Goal: Check status: Check status

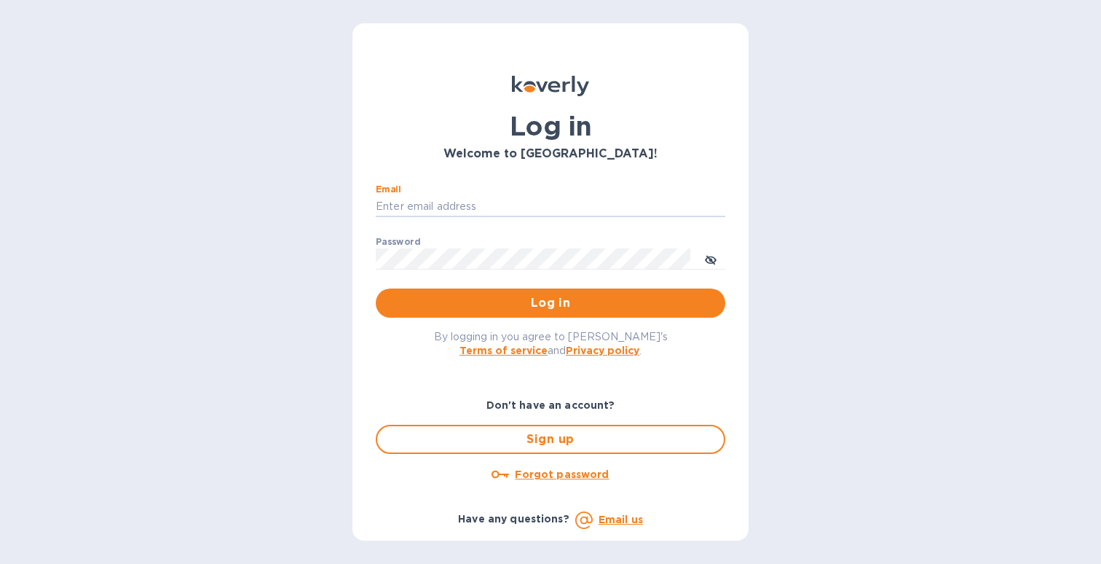
type input "[EMAIL_ADDRESS][DOMAIN_NAME]"
click at [551, 302] on button "Log in" at bounding box center [551, 302] width 350 height 29
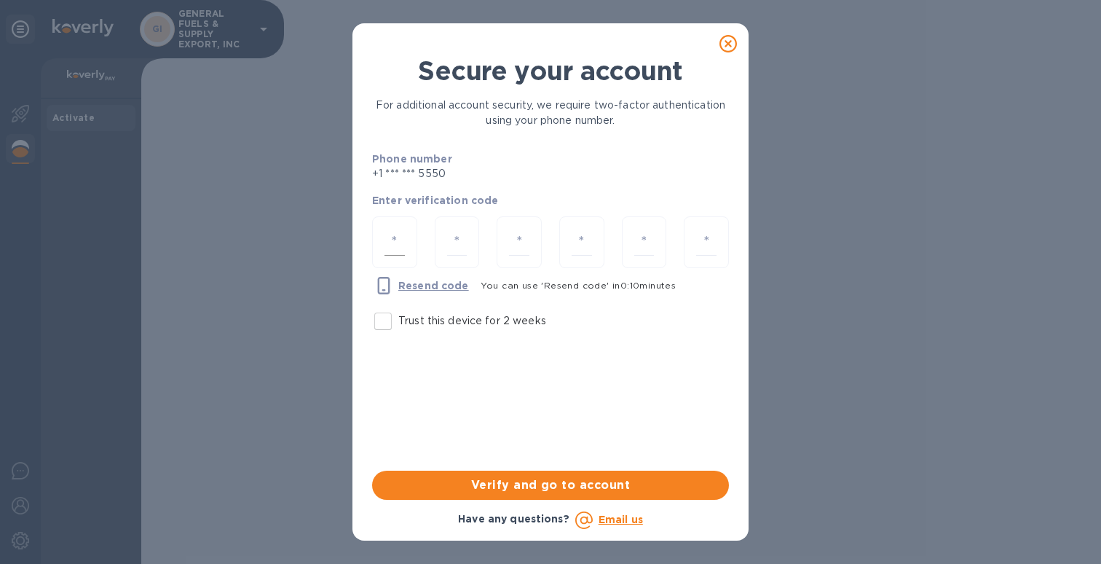
click at [409, 243] on div at bounding box center [394, 242] width 45 height 52
type input "5"
type input "2"
type input "0"
type input "3"
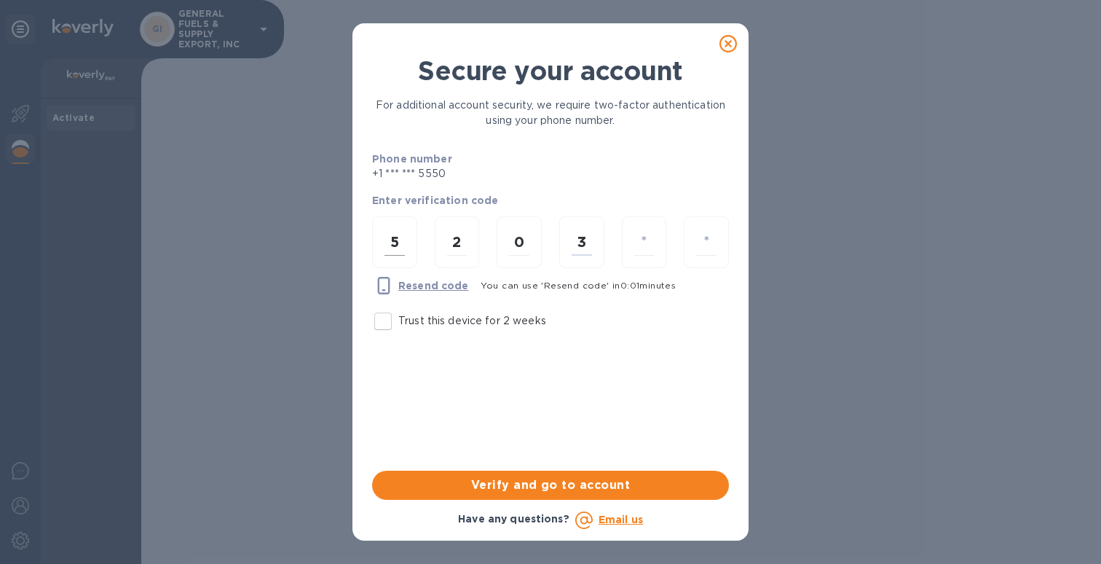
type input "1"
type input "6"
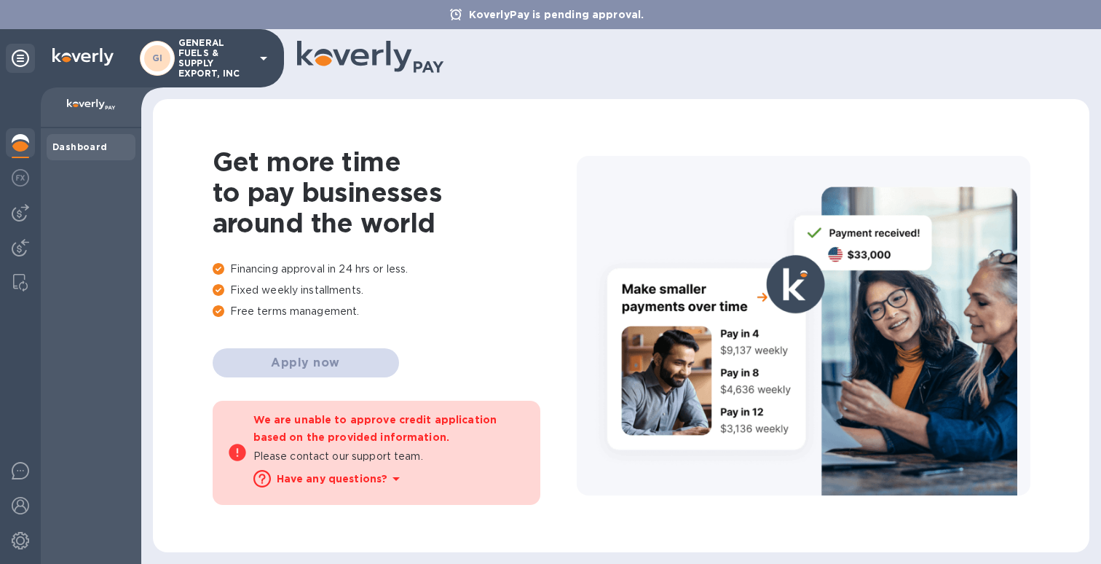
click at [56, 182] on div "Dashboard" at bounding box center [91, 346] width 101 height 436
click at [25, 62] on icon at bounding box center [20, 58] width 17 height 17
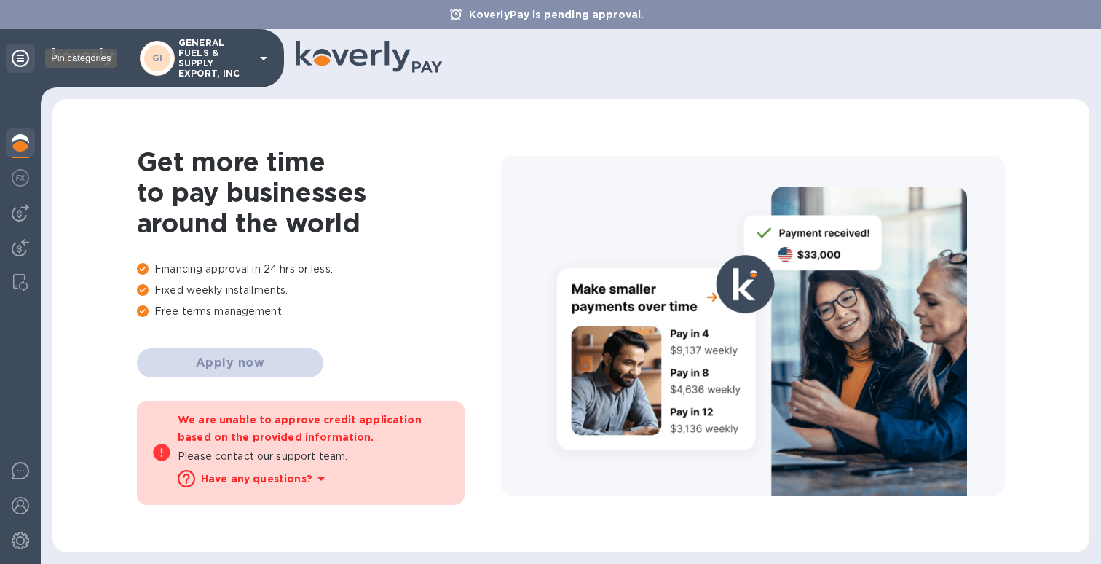
click at [25, 62] on icon at bounding box center [20, 58] width 17 height 17
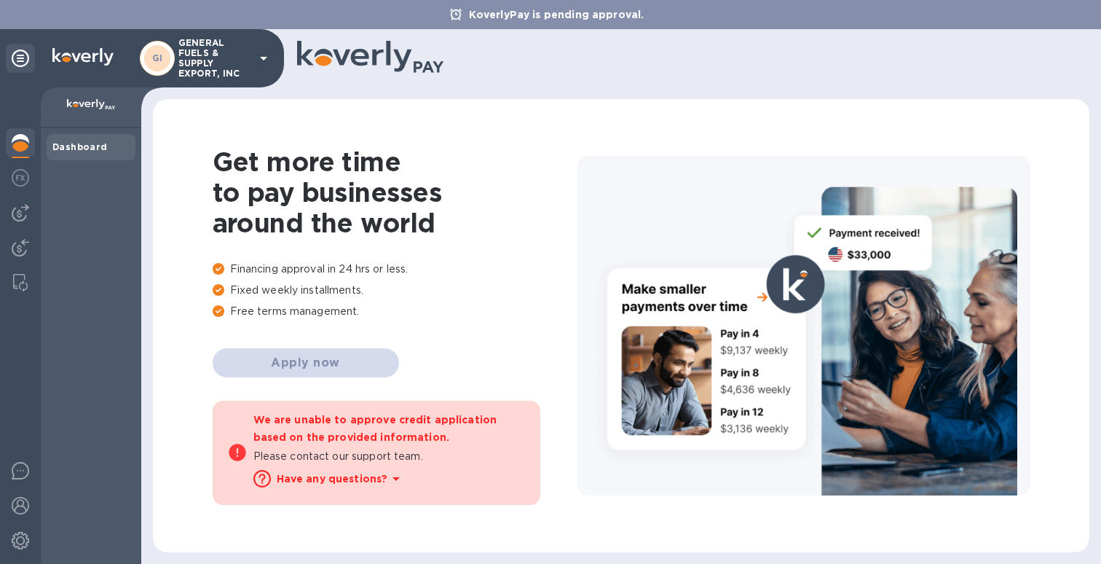
click at [21, 54] on icon at bounding box center [20, 58] width 17 height 17
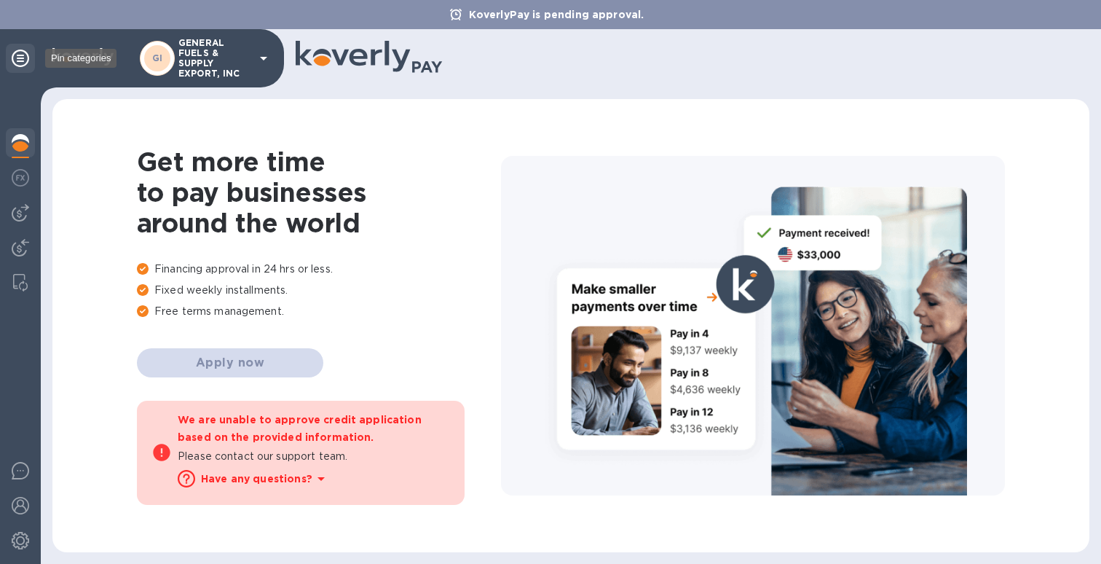
click at [21, 54] on icon at bounding box center [20, 58] width 17 height 17
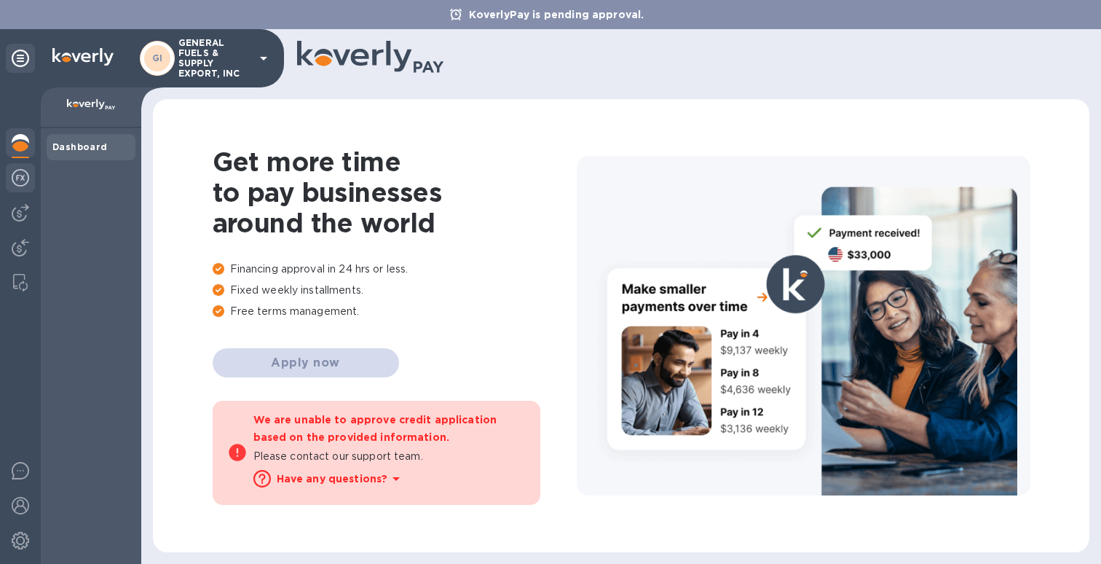
click at [20, 178] on img at bounding box center [20, 177] width 17 height 17
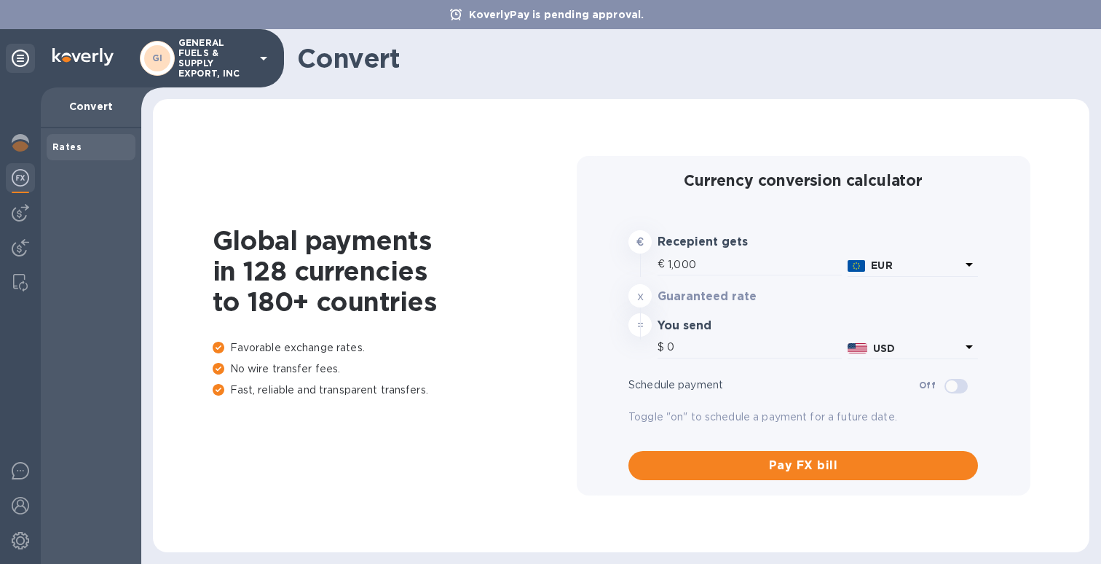
type input "1,178.28"
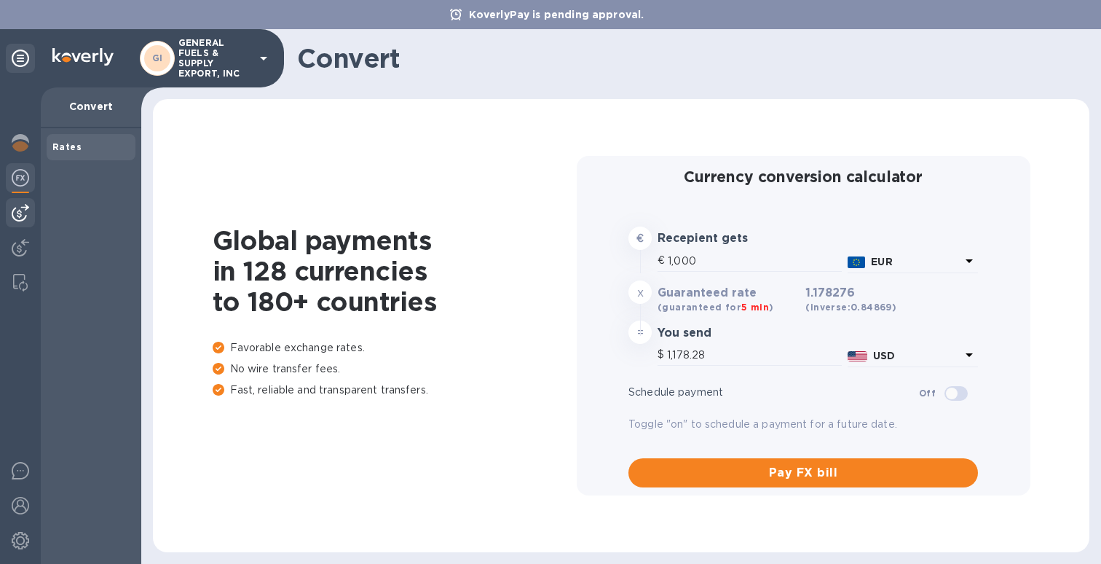
click at [18, 216] on img at bounding box center [20, 212] width 17 height 17
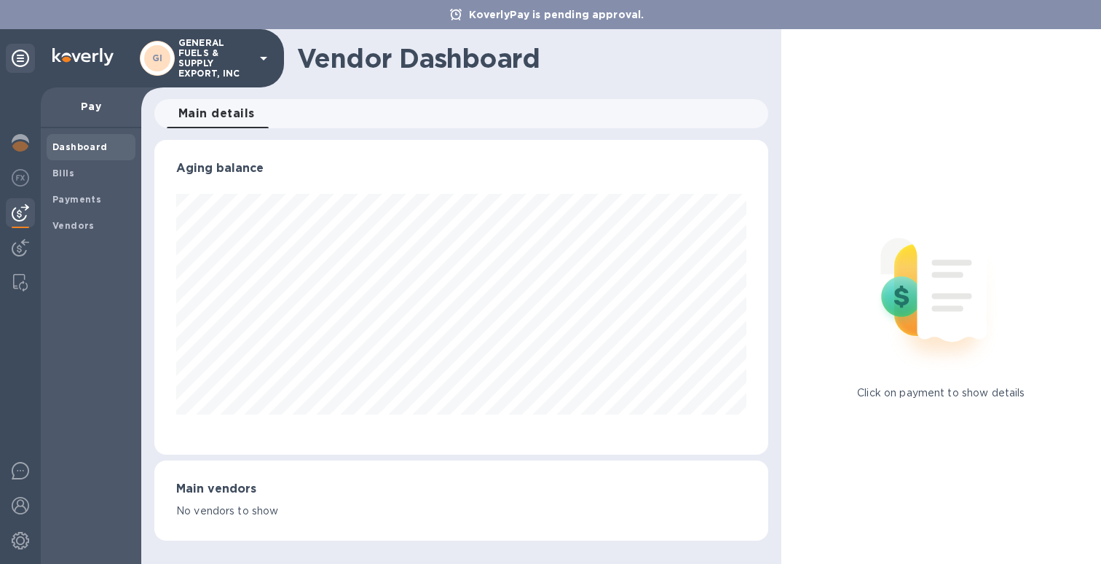
scroll to position [315, 613]
click at [26, 251] on img at bounding box center [20, 247] width 17 height 17
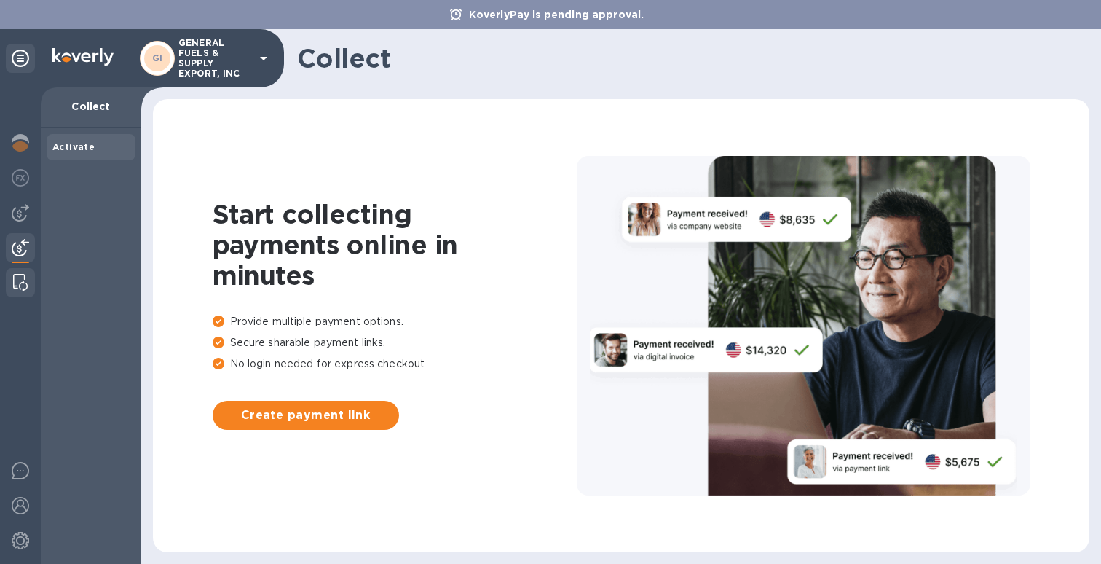
click at [19, 272] on div at bounding box center [20, 282] width 26 height 29
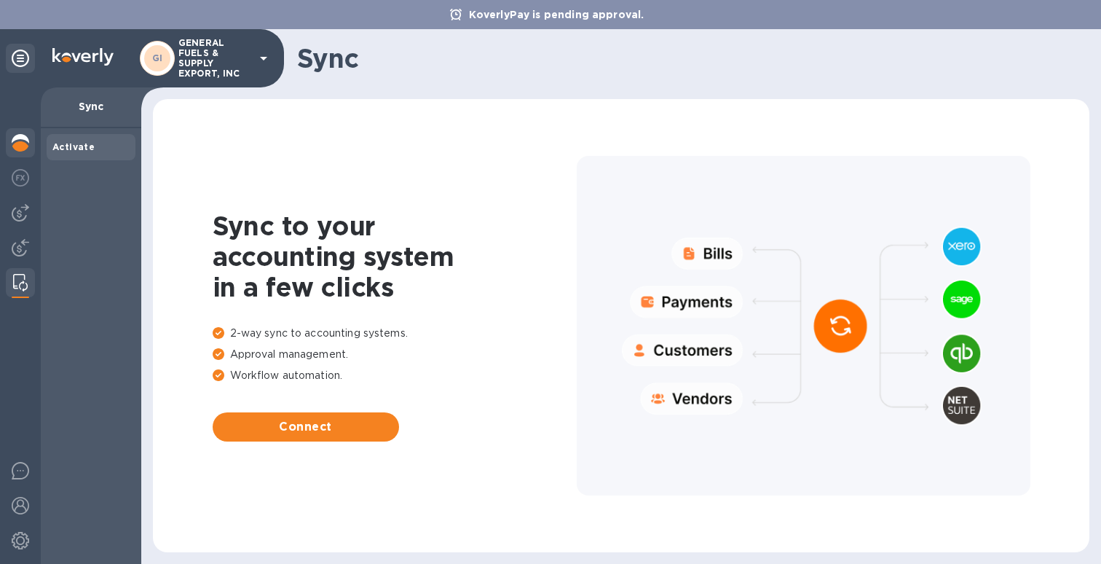
click at [15, 148] on img at bounding box center [20, 142] width 17 height 17
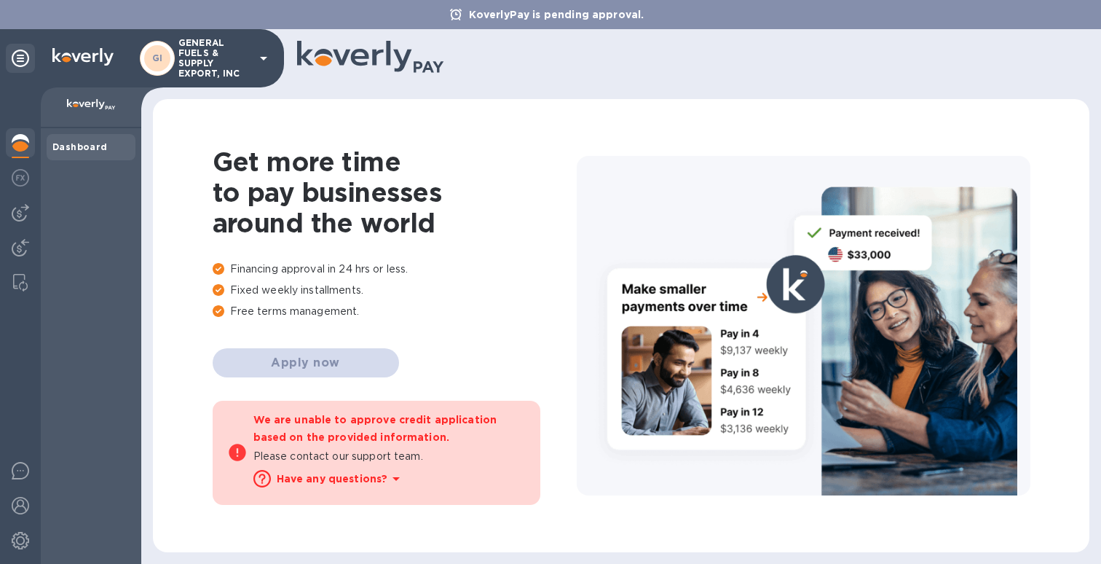
click at [109, 170] on div "Dashboard" at bounding box center [91, 346] width 101 height 436
click at [101, 141] on b "Dashboard" at bounding box center [79, 146] width 55 height 11
click at [62, 51] on img at bounding box center [82, 56] width 61 height 17
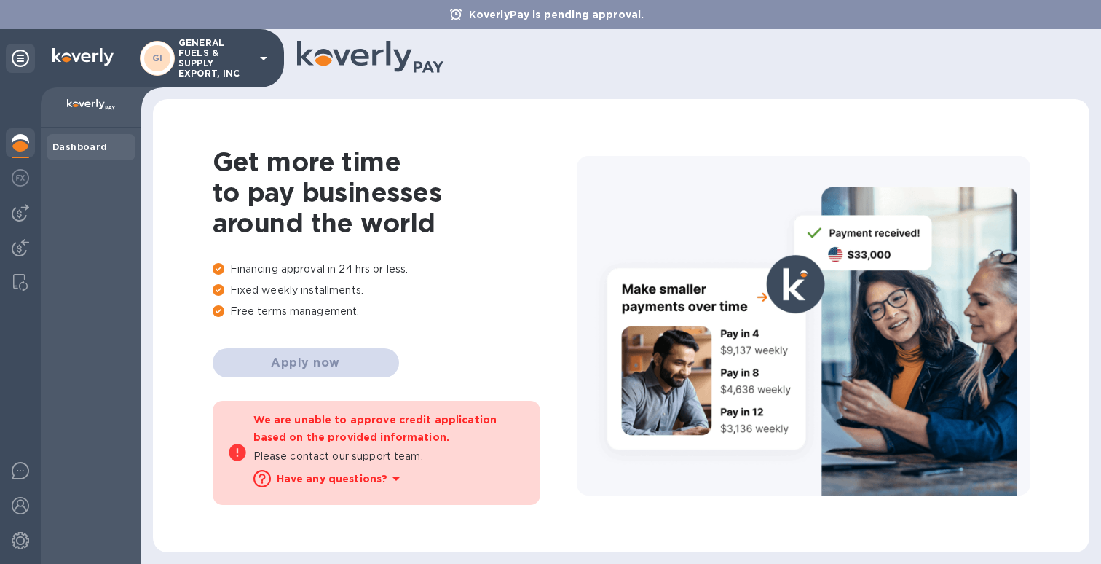
click at [206, 46] on p "GENERAL FUELS & SUPPLY EXPORT, INC" at bounding box center [214, 58] width 73 height 41
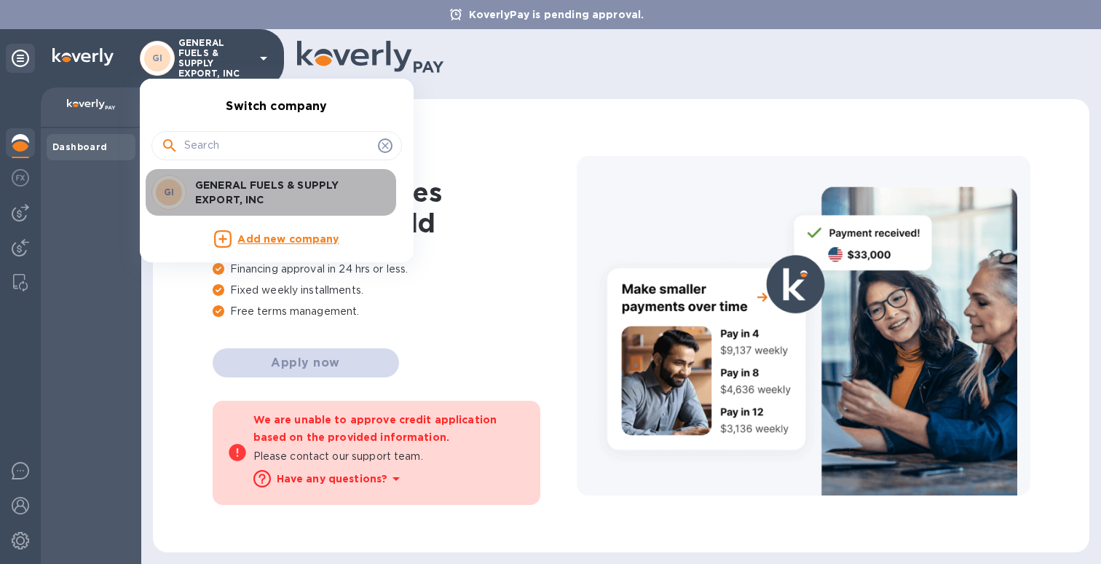
click at [248, 191] on p "GENERAL FUELS & SUPPLY EXPORT, INC" at bounding box center [287, 192] width 184 height 29
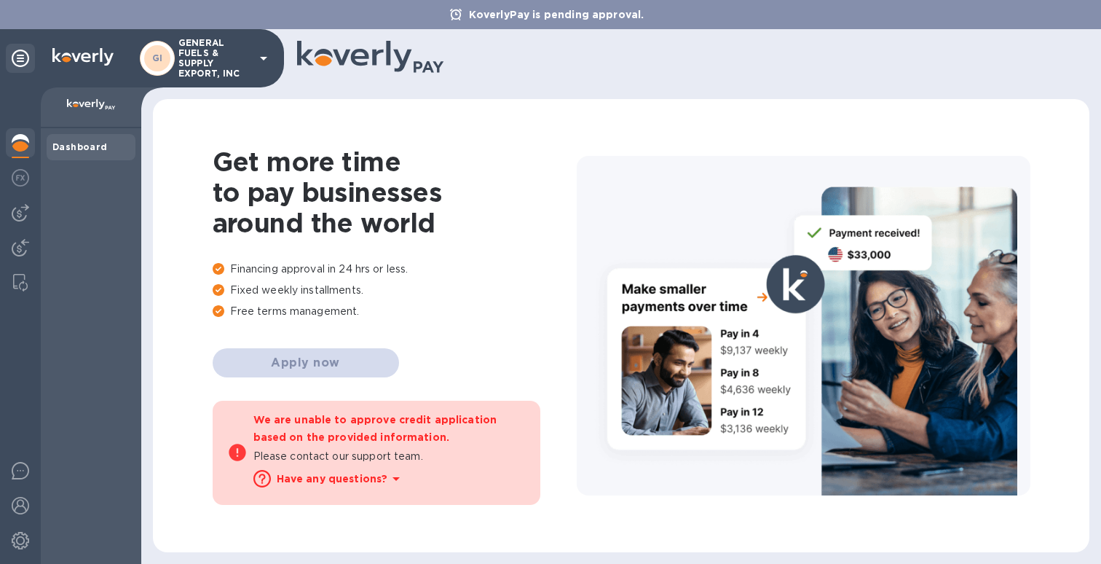
click at [44, 144] on div "Dashboard" at bounding box center [91, 346] width 101 height 436
click at [15, 61] on icon at bounding box center [20, 58] width 17 height 17
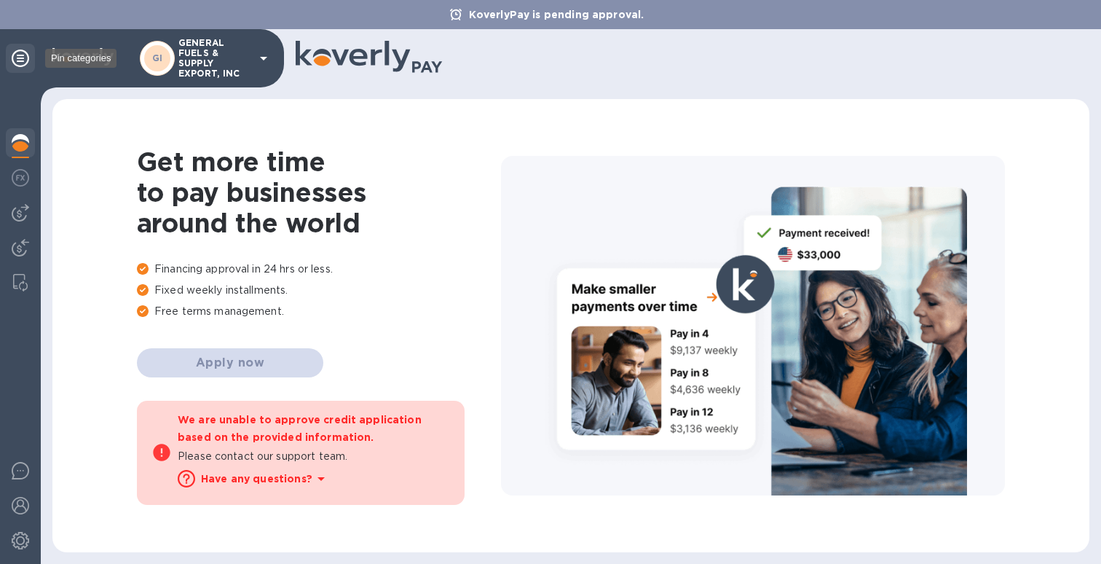
click at [15, 61] on icon at bounding box center [20, 58] width 17 height 17
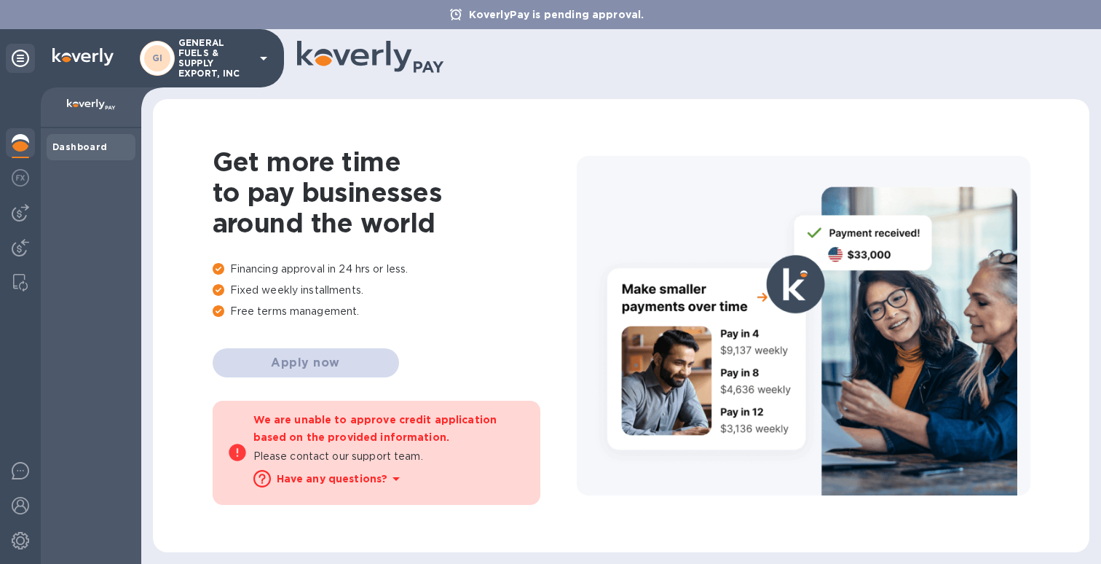
click at [60, 145] on b "Dashboard" at bounding box center [79, 146] width 55 height 11
click at [17, 174] on img at bounding box center [20, 177] width 17 height 17
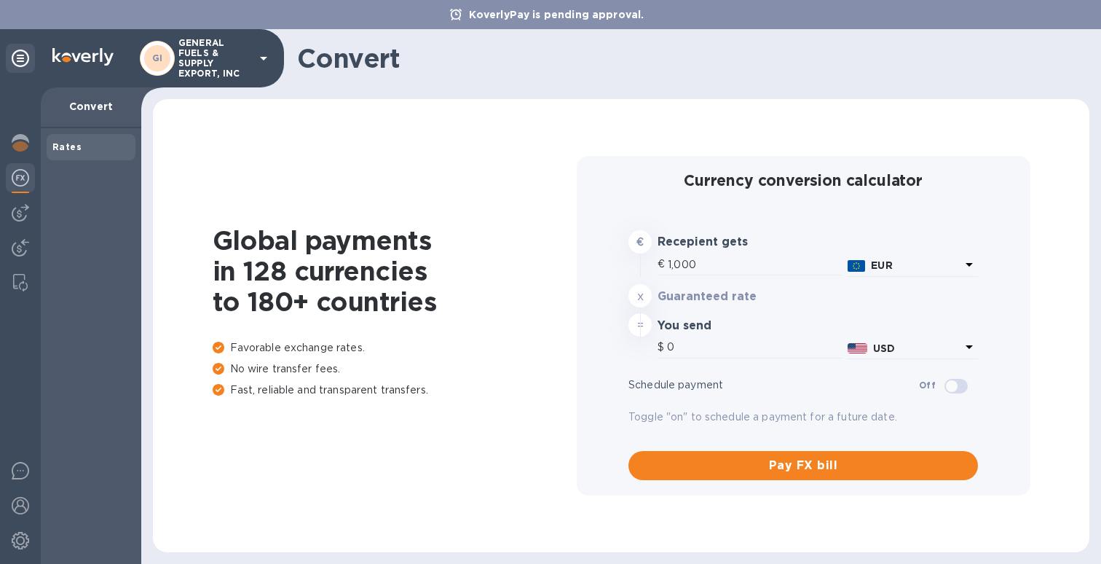
type input "1,178.28"
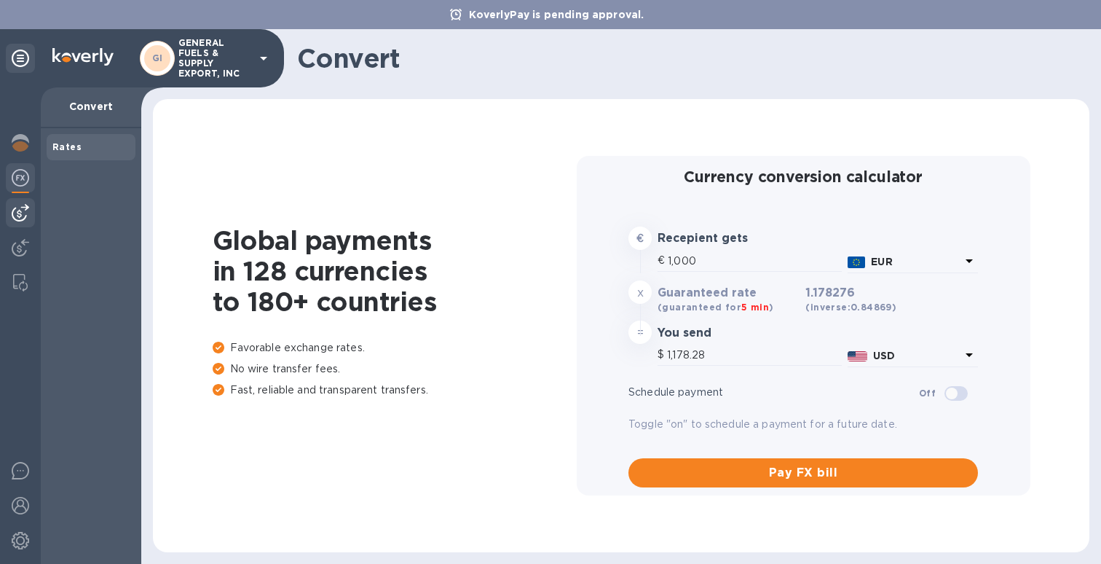
click at [22, 205] on img at bounding box center [20, 212] width 17 height 17
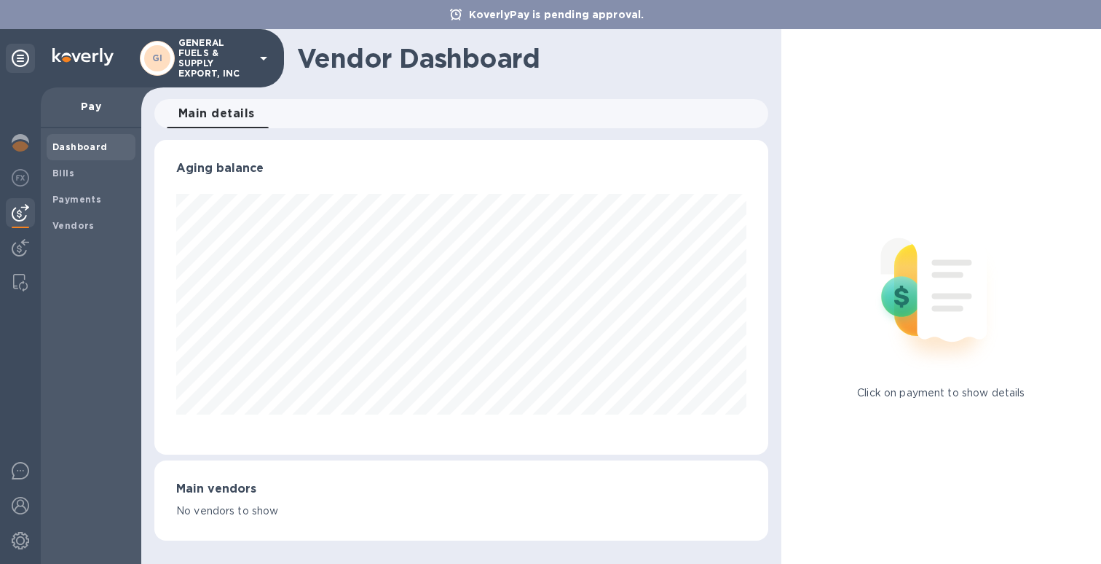
scroll to position [315, 613]
click at [20, 243] on img at bounding box center [20, 247] width 17 height 17
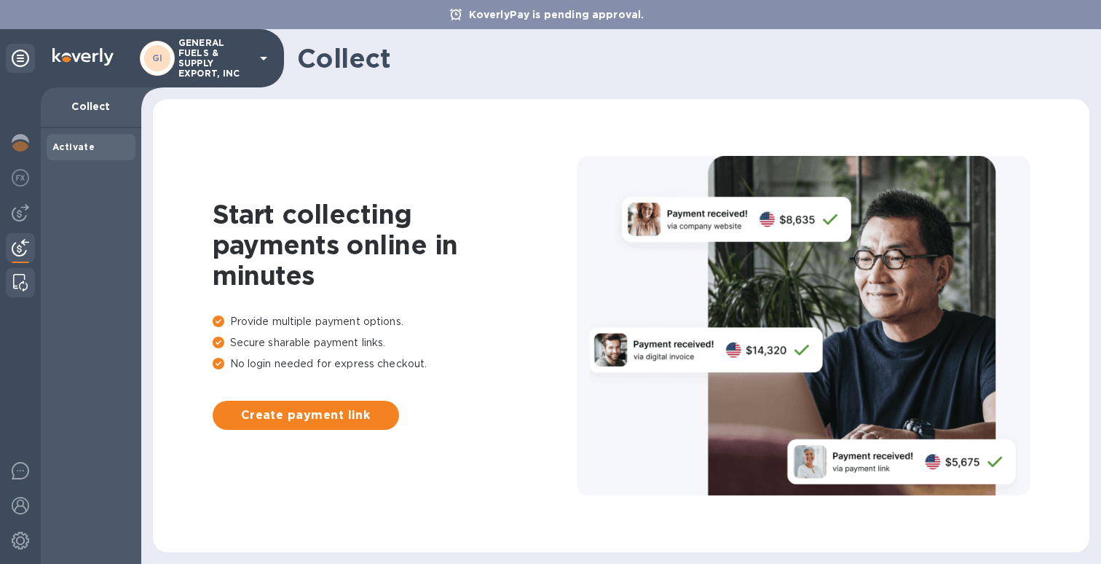
click at [17, 274] on img at bounding box center [20, 282] width 15 height 17
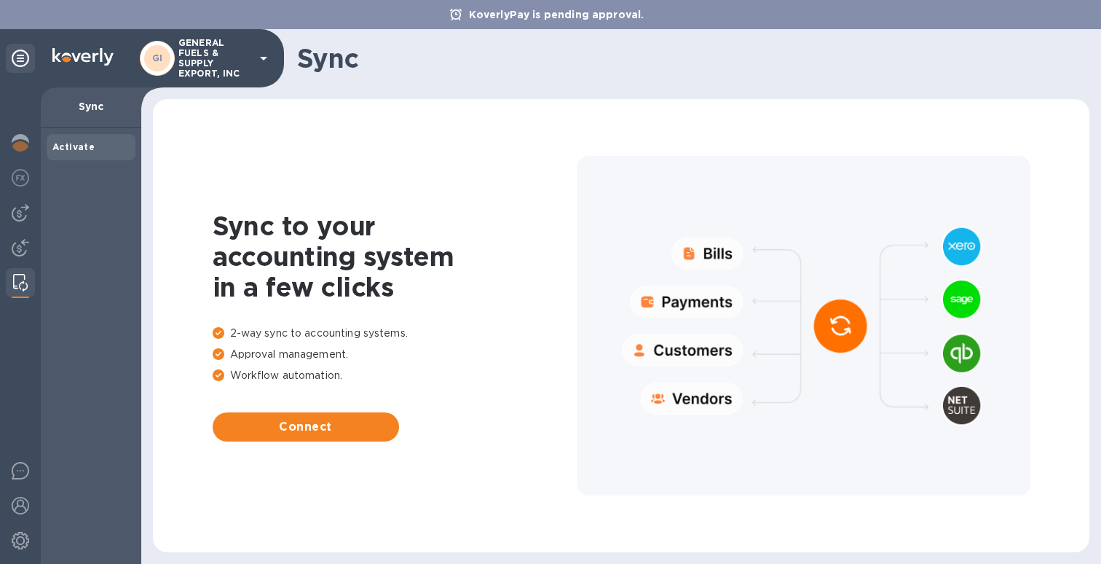
click at [23, 55] on icon at bounding box center [20, 58] width 17 height 17
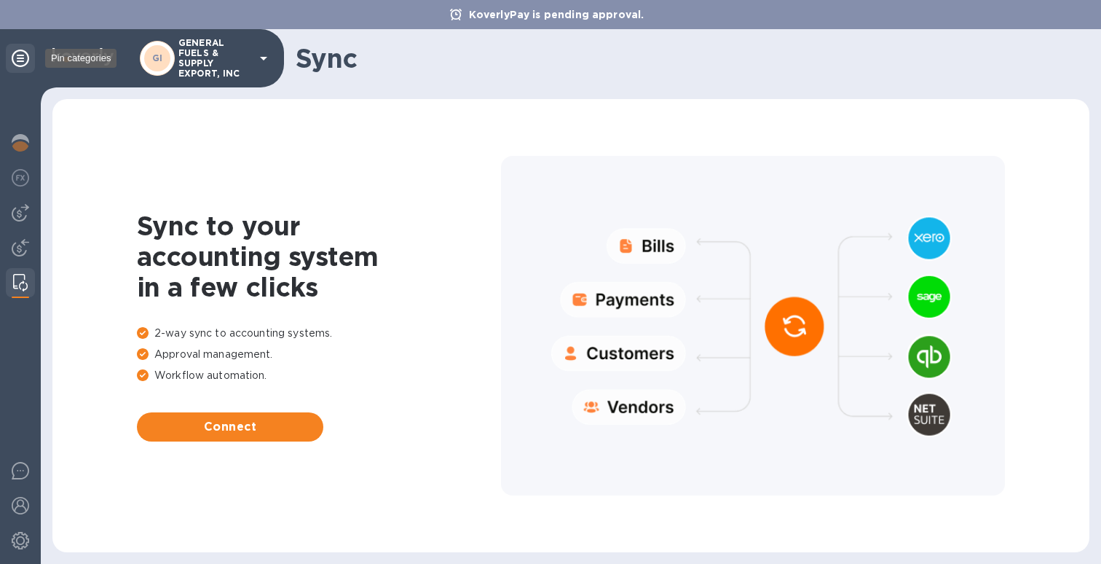
click at [21, 54] on icon at bounding box center [20, 58] width 17 height 17
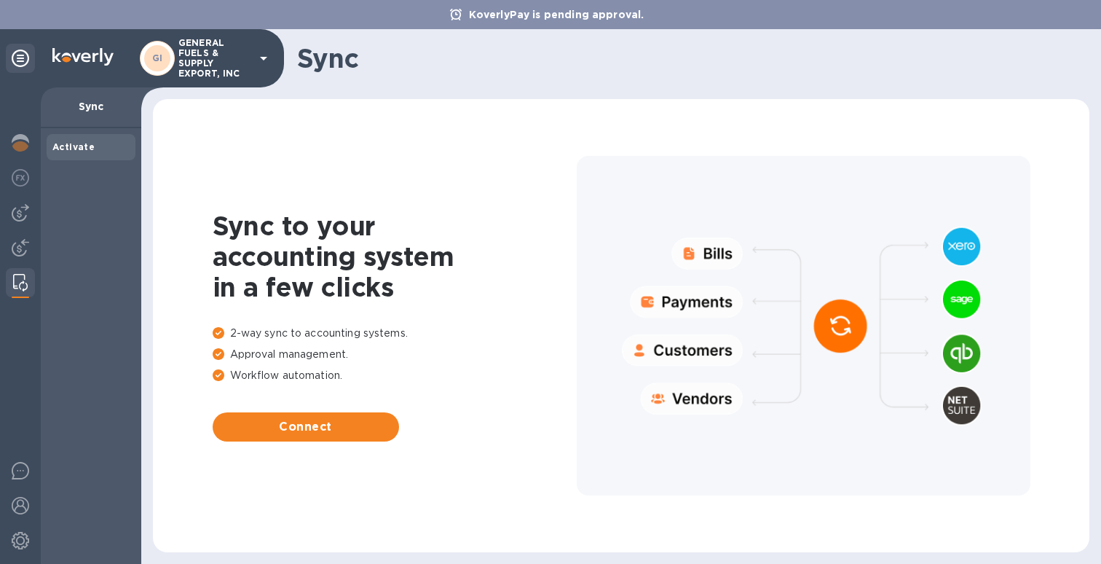
click at [10, 127] on div at bounding box center [20, 325] width 41 height 476
click at [17, 140] on img at bounding box center [20, 142] width 17 height 17
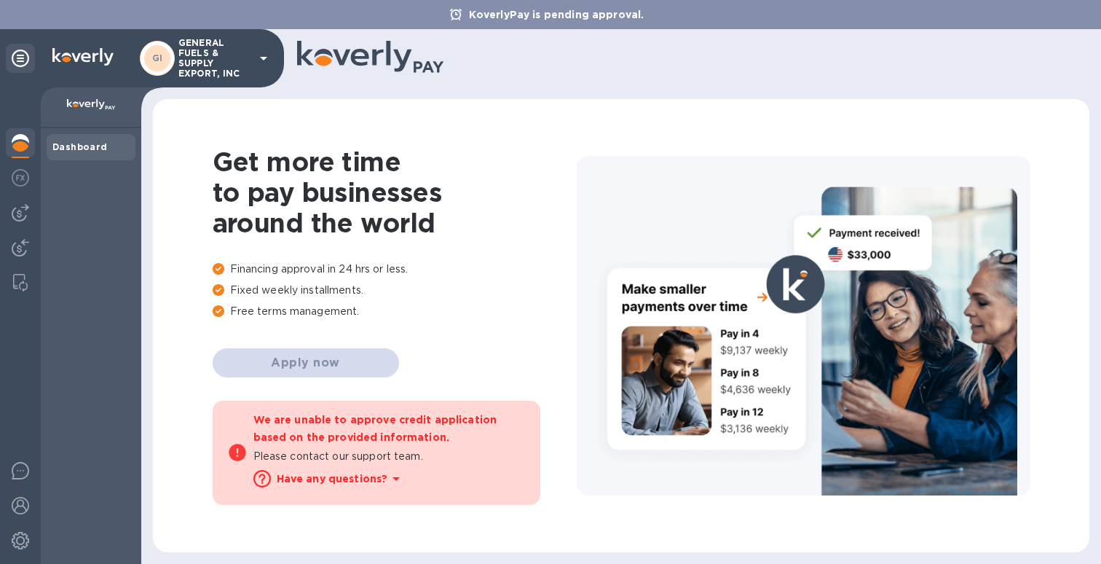
click at [551, 14] on p "KoverlyPay is pending approval." at bounding box center [557, 14] width 190 height 15
click at [331, 361] on div "Get more time to pay businesses around the world Financing approval in 24 hrs o…" at bounding box center [395, 325] width 364 height 359
click at [398, 68] on icon at bounding box center [402, 60] width 18 height 23
click at [264, 56] on icon at bounding box center [263, 58] width 17 height 17
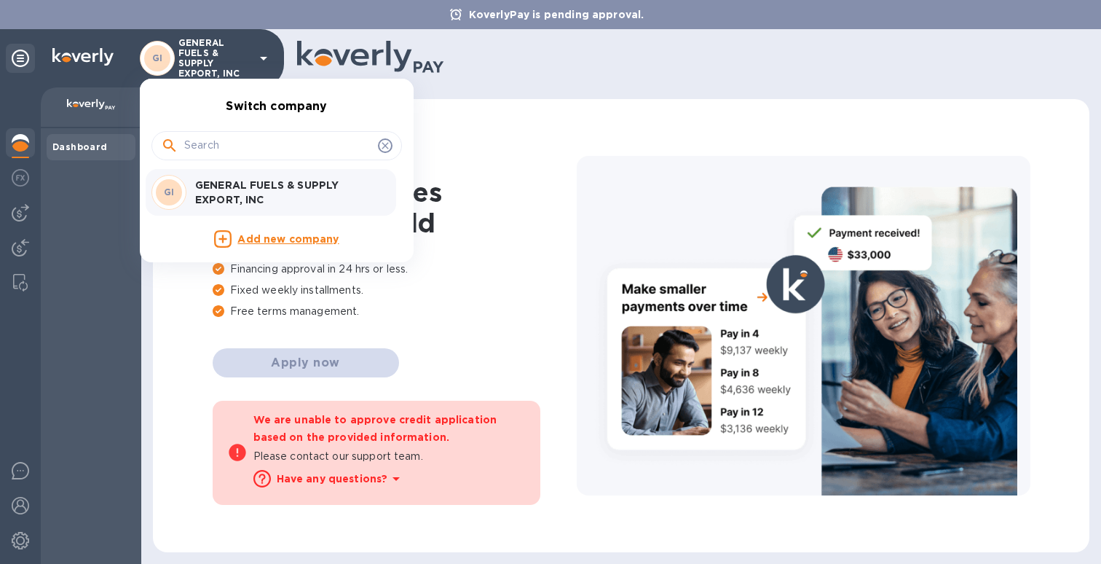
click at [253, 189] on p "GENERAL FUELS & SUPPLY EXPORT, INC" at bounding box center [287, 192] width 184 height 29
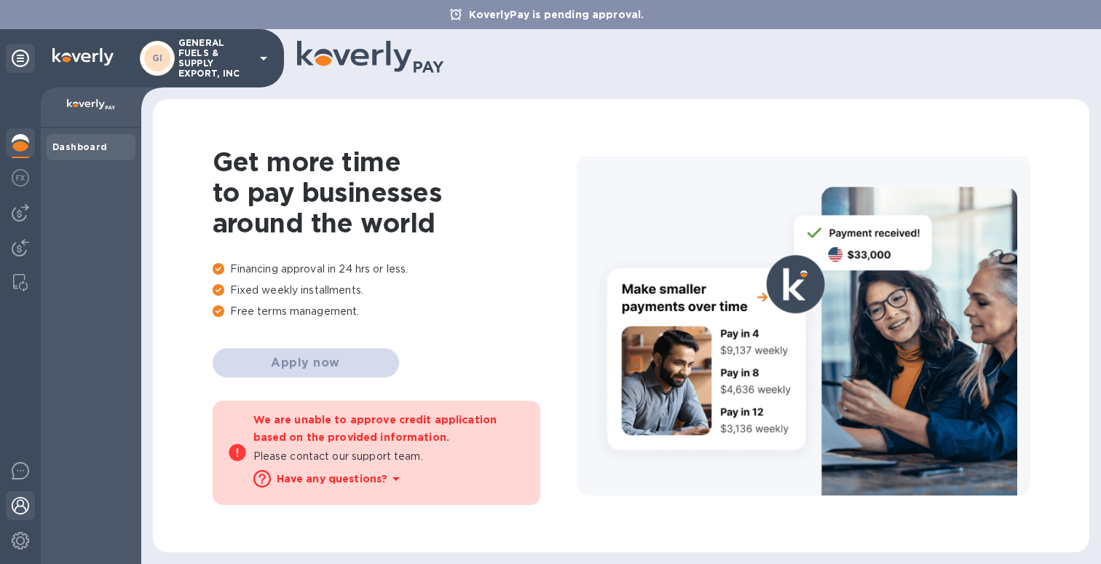
click at [16, 496] on div at bounding box center [20, 507] width 29 height 32
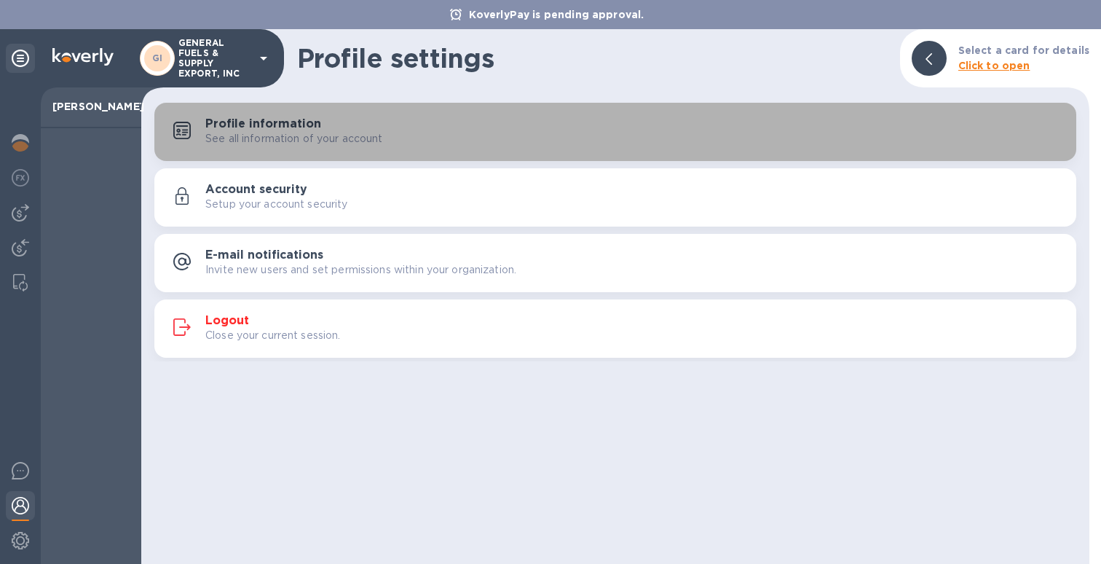
click at [255, 144] on p "See all information of your account" at bounding box center [294, 138] width 178 height 15
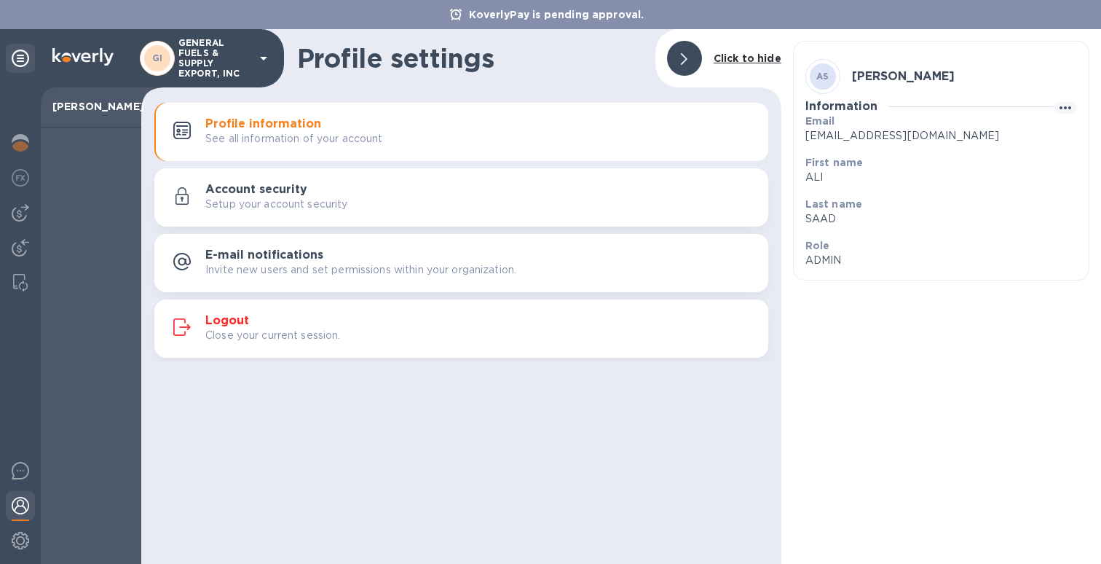
click at [252, 186] on h3 "Account security" at bounding box center [256, 190] width 102 height 14
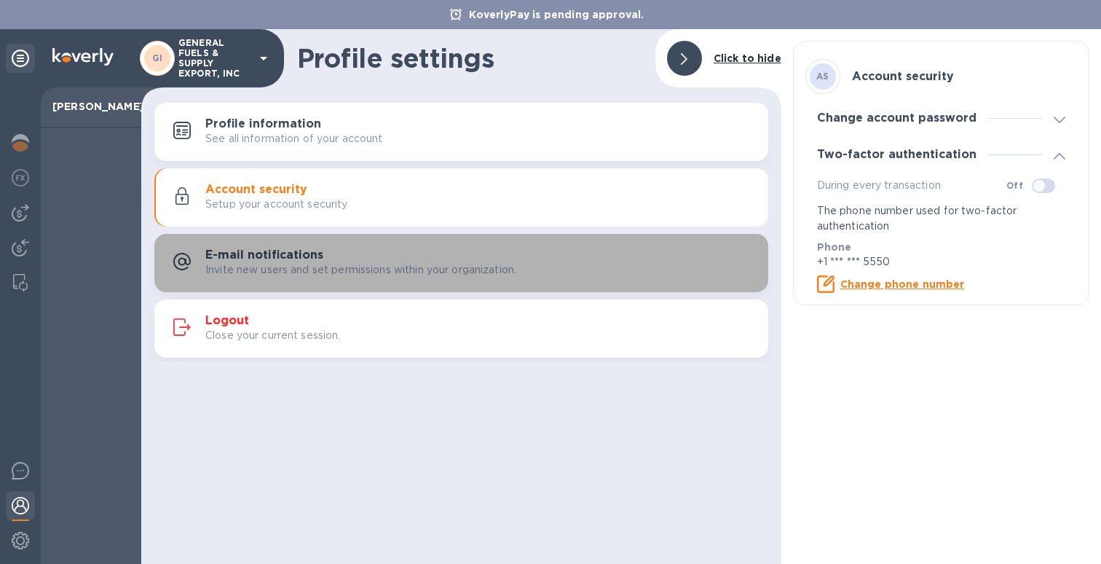
click at [263, 240] on button "E-mail notifications Invite new users and set permissions within your organizat…" at bounding box center [461, 263] width 614 height 58
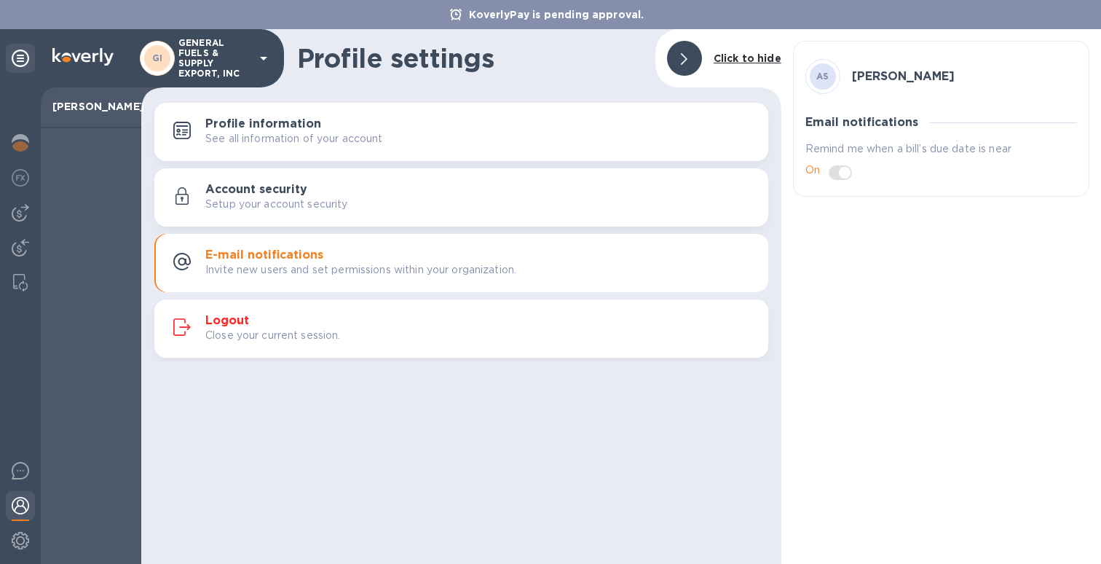
click at [213, 58] on p "GENERAL FUELS & SUPPLY EXPORT, INC" at bounding box center [214, 58] width 73 height 41
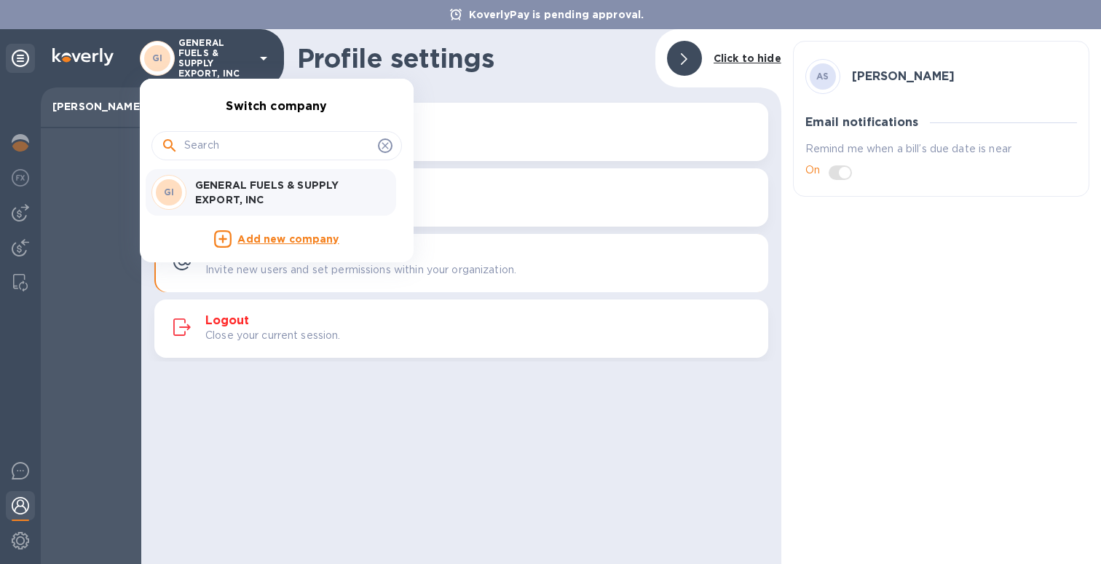
click at [213, 58] on div at bounding box center [550, 282] width 1101 height 564
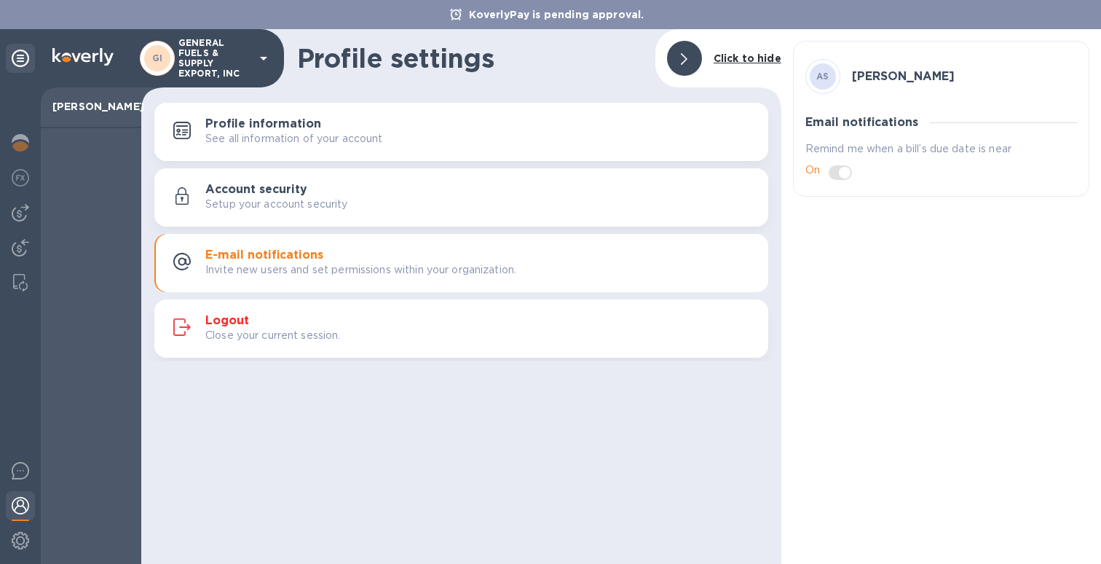
click at [108, 58] on img at bounding box center [82, 56] width 61 height 17
click at [54, 63] on img at bounding box center [82, 56] width 61 height 17
click at [13, 55] on icon at bounding box center [20, 58] width 17 height 17
click at [23, 152] on div at bounding box center [20, 144] width 29 height 32
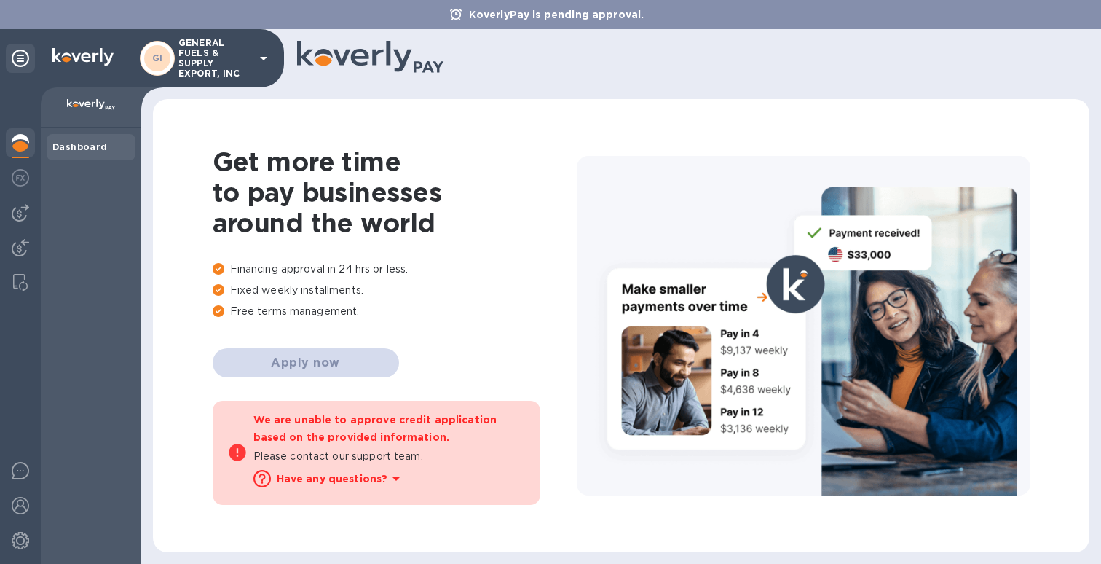
click at [93, 149] on b "Dashboard" at bounding box center [79, 146] width 55 height 11
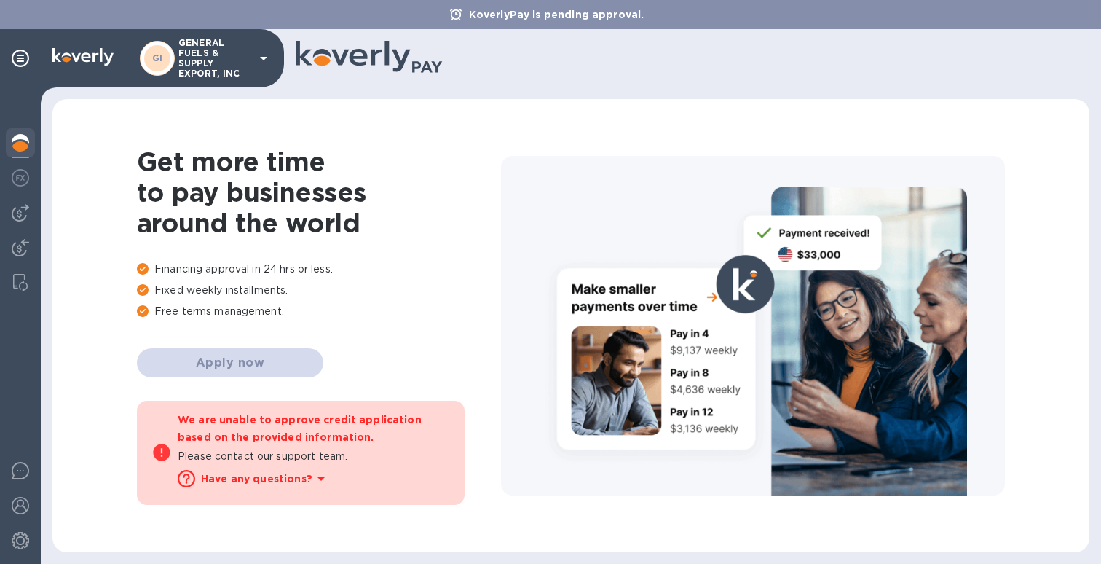
click at [319, 480] on icon at bounding box center [321, 478] width 17 height 17
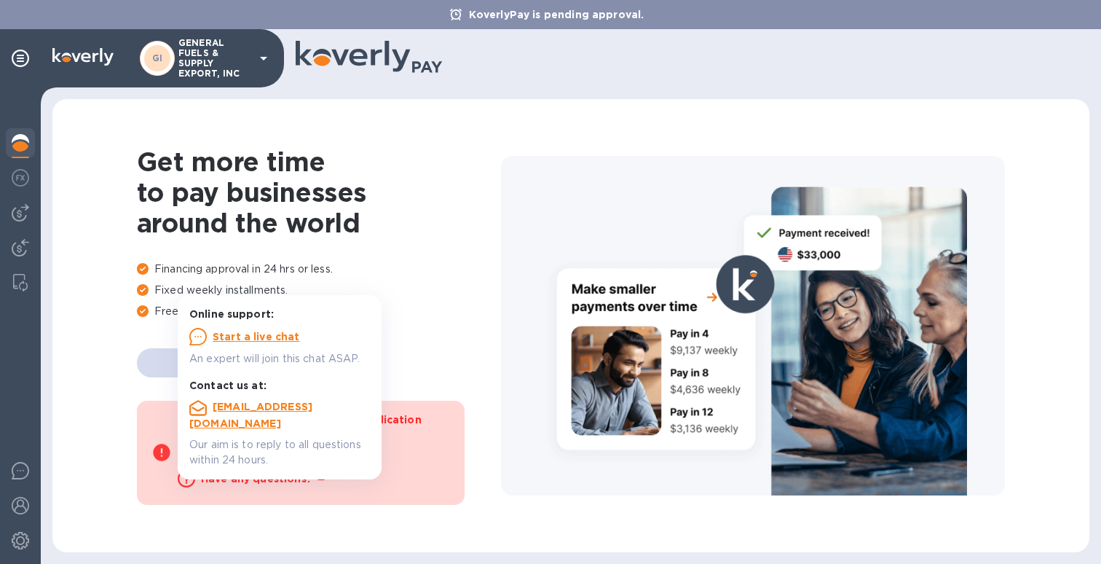
click at [287, 339] on u "Start a live chat" at bounding box center [256, 337] width 87 height 12
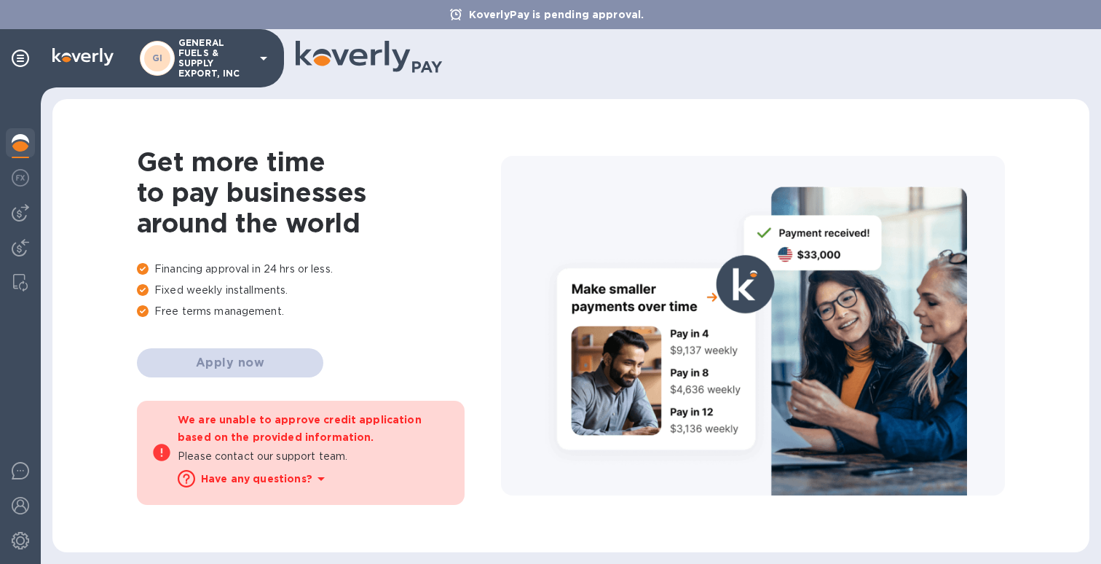
click at [543, 63] on div at bounding box center [687, 59] width 782 height 36
click at [167, 65] on div "GI" at bounding box center [157, 58] width 26 height 26
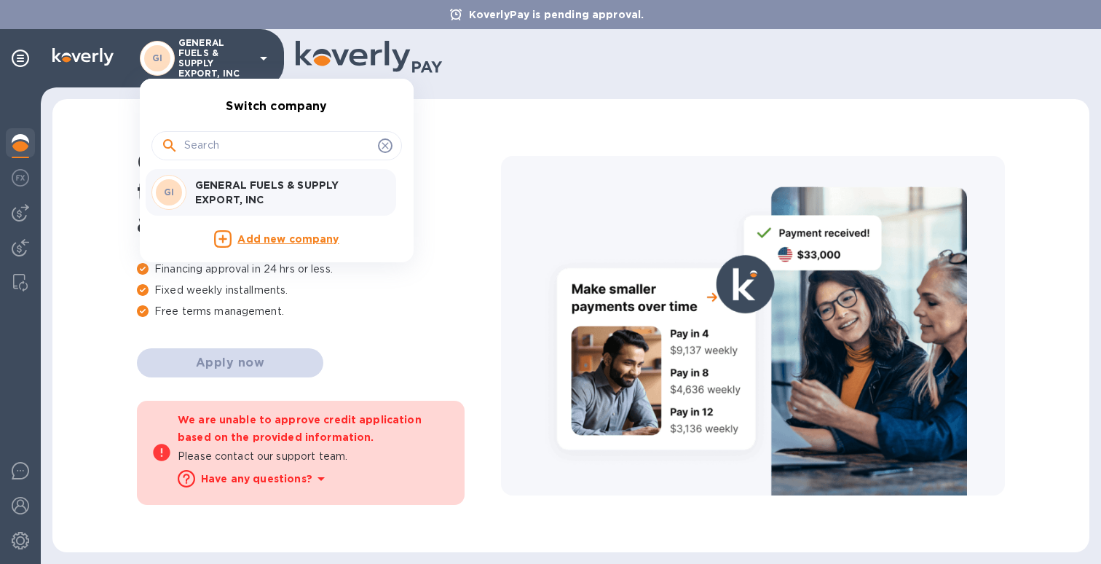
click at [266, 195] on p "GENERAL FUELS & SUPPLY EXPORT, INC" at bounding box center [287, 192] width 184 height 29
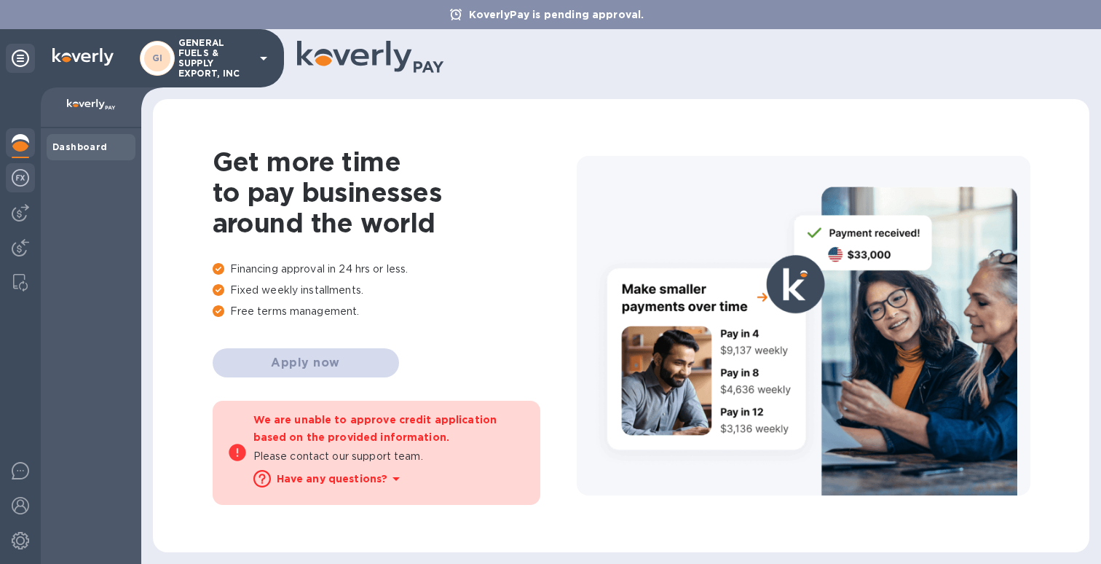
click at [28, 184] on img at bounding box center [20, 177] width 17 height 17
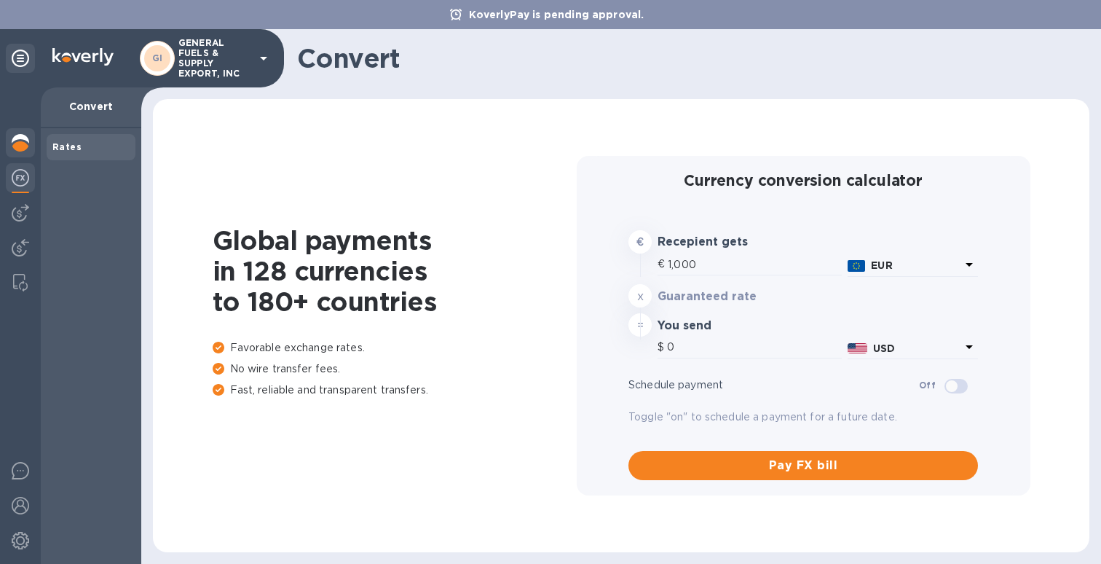
click at [15, 152] on div at bounding box center [20, 144] width 29 height 32
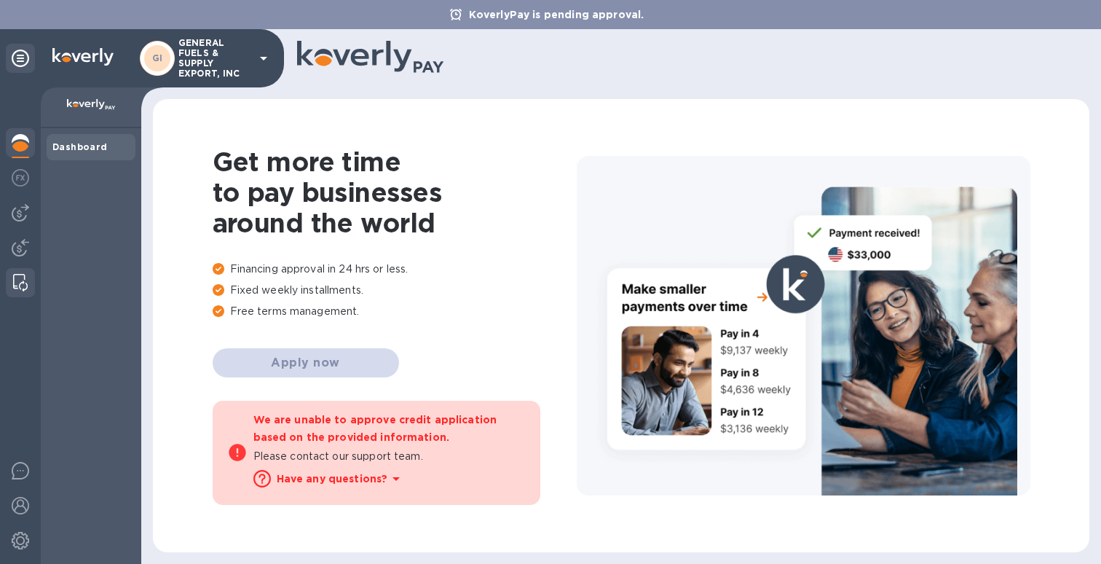
click at [12, 278] on div at bounding box center [20, 282] width 26 height 29
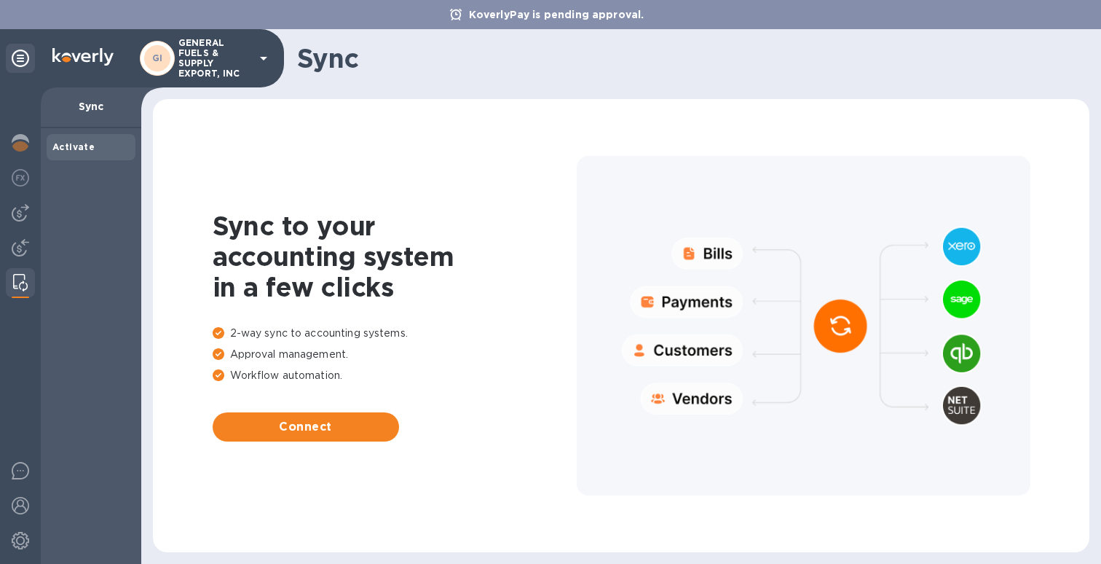
click at [608, 21] on p "KoverlyPay is pending approval." at bounding box center [557, 14] width 190 height 15
drag, startPoint x: 474, startPoint y: 14, endPoint x: 707, endPoint y: 7, distance: 234.0
click at [710, 7] on div "KoverlyPay is pending approval." at bounding box center [550, 14] width 1101 height 29
drag, startPoint x: 672, startPoint y: 20, endPoint x: 473, endPoint y: 17, distance: 199.6
click at [473, 17] on div "KoverlyPay is pending approval." at bounding box center [550, 14] width 1101 height 29
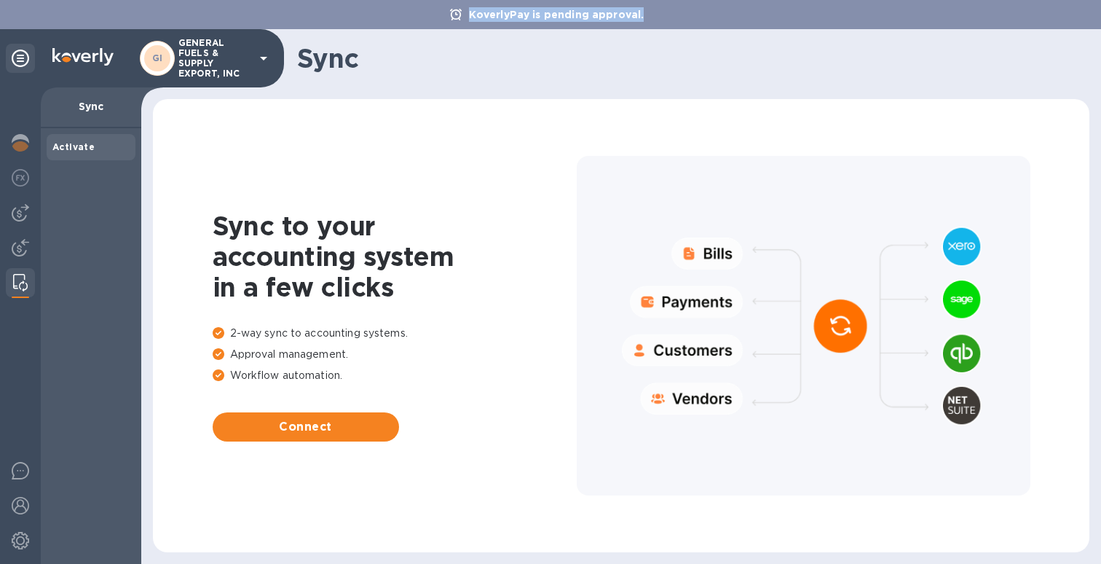
copy p "KoverlyPay is pending approval."
click at [14, 64] on icon at bounding box center [20, 58] width 17 height 17
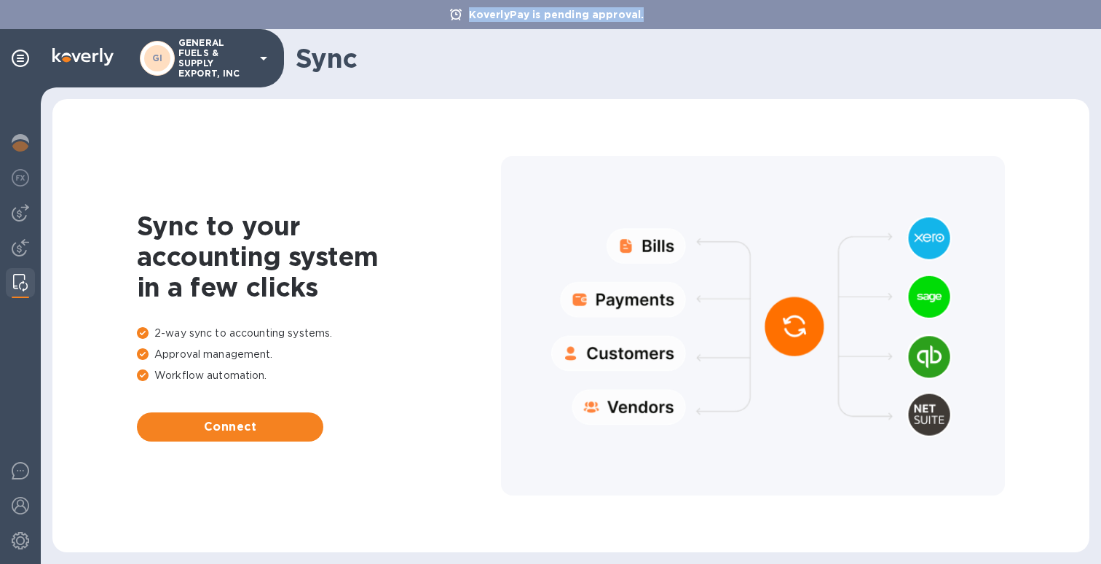
click at [178, 73] on p "GENERAL FUELS & SUPPLY EXPORT, INC" at bounding box center [214, 58] width 73 height 41
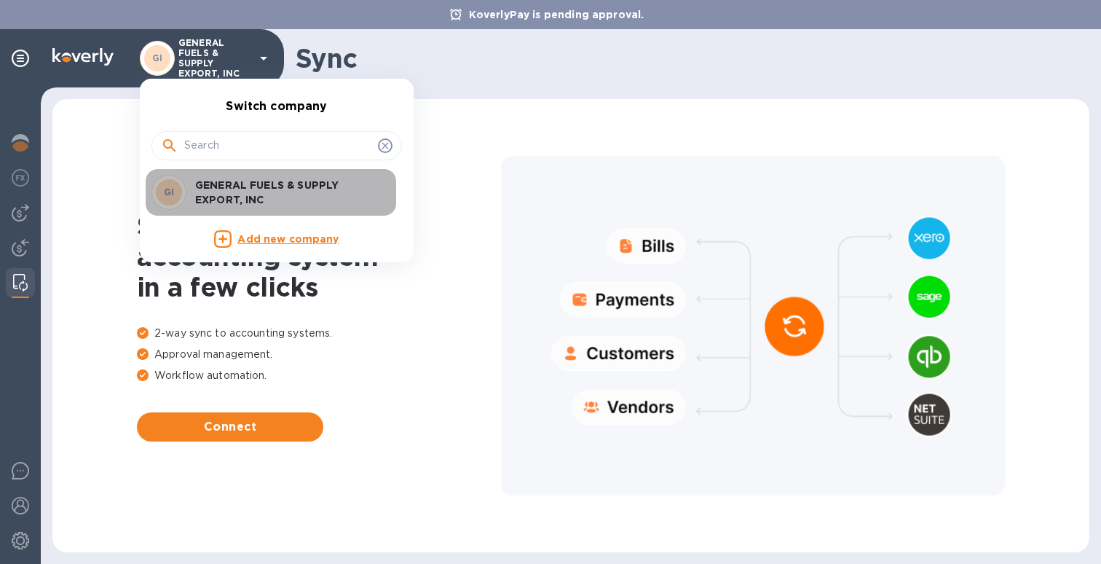
click at [244, 190] on p "GENERAL FUELS & SUPPLY EXPORT, INC" at bounding box center [287, 192] width 184 height 29
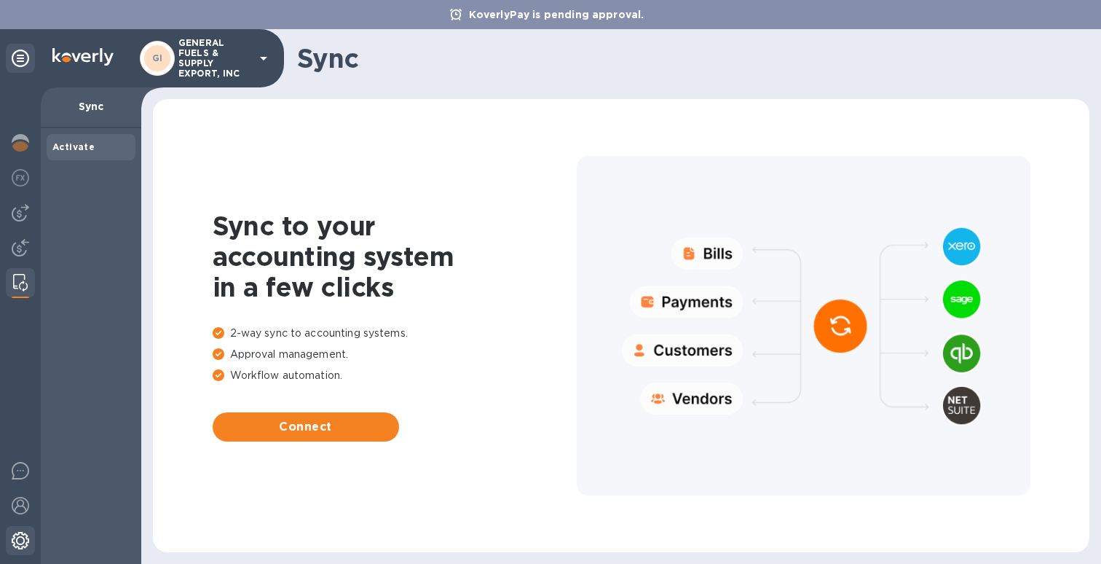
click at [17, 539] on img at bounding box center [20, 540] width 17 height 17
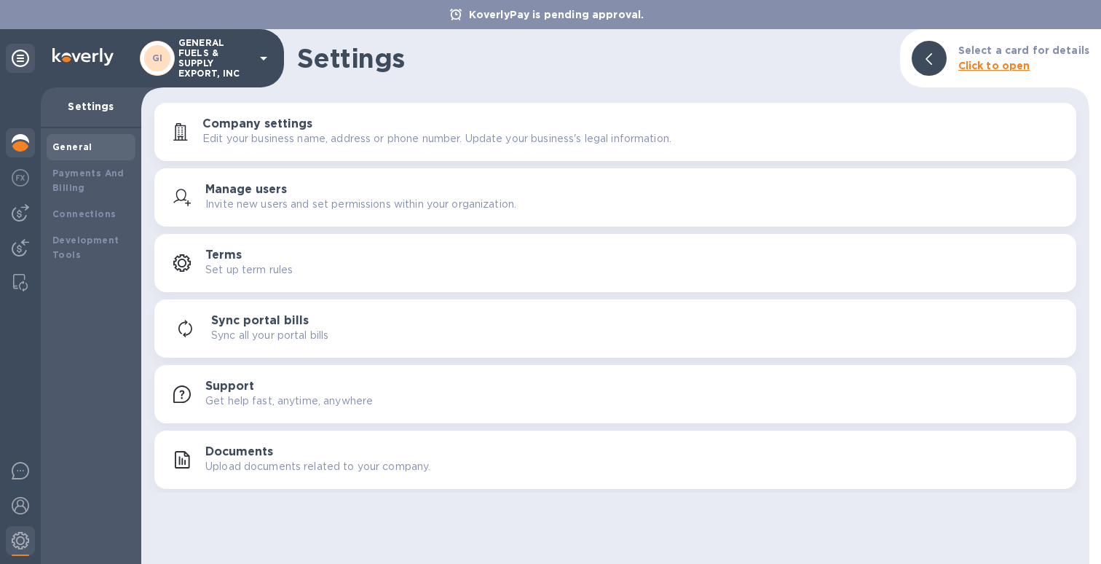
click at [26, 144] on img at bounding box center [20, 142] width 17 height 17
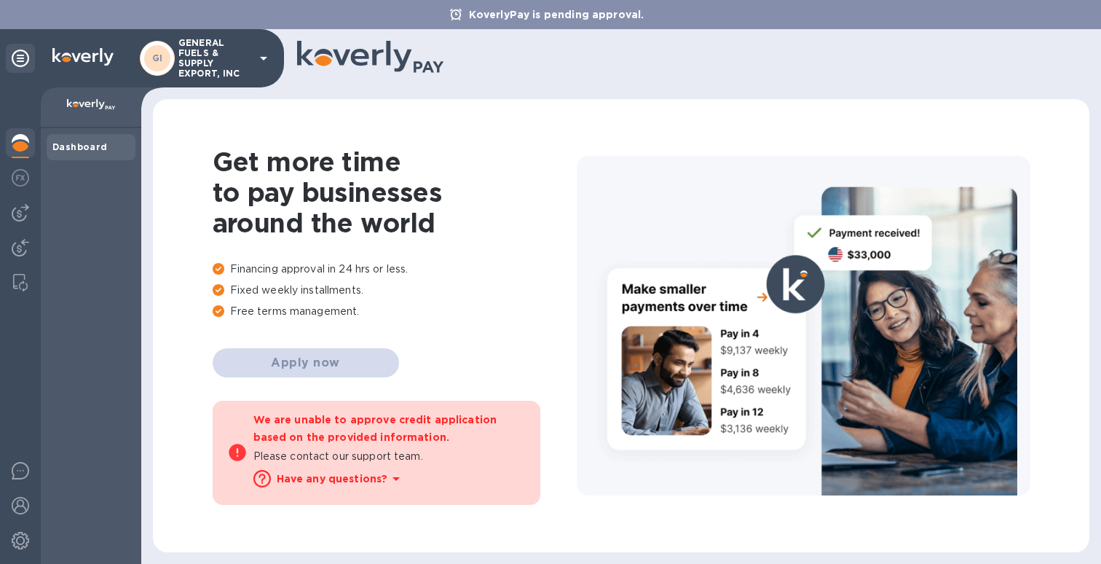
click at [28, 65] on icon at bounding box center [20, 58] width 17 height 17
click at [229, 51] on p "GENERAL FUELS & SUPPLY EXPORT, INC" at bounding box center [214, 58] width 73 height 41
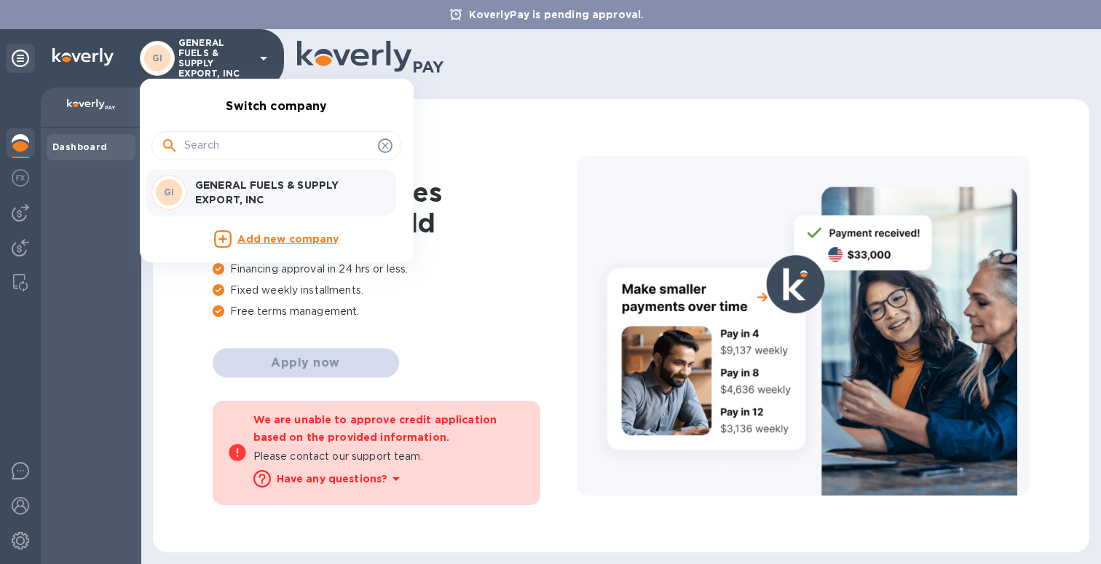
click at [225, 197] on p "GENERAL FUELS & SUPPLY EXPORT, INC" at bounding box center [287, 192] width 184 height 29
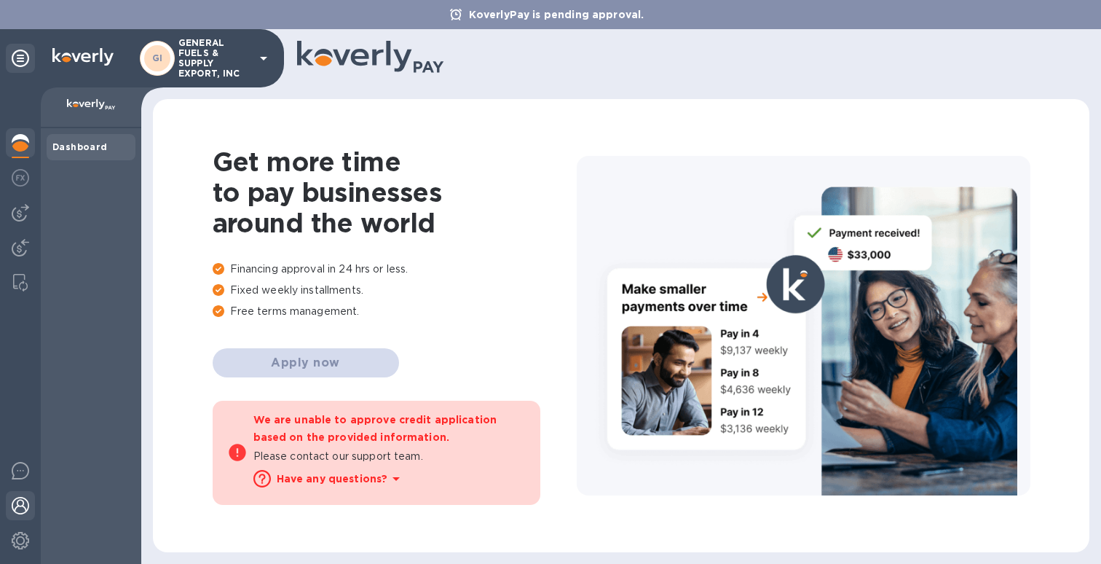
click at [16, 506] on img at bounding box center [20, 505] width 17 height 17
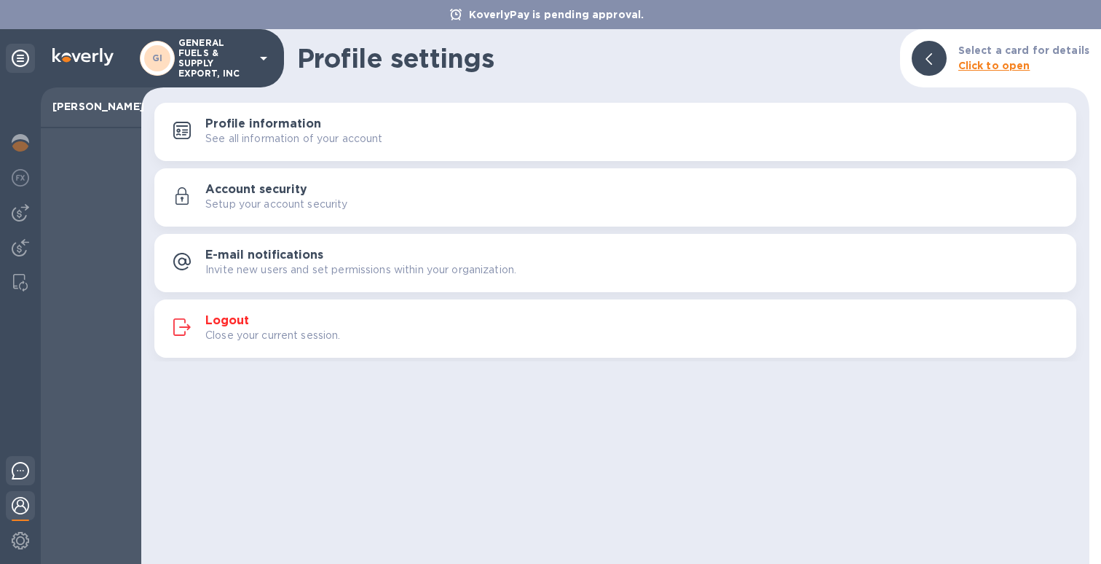
click at [22, 466] on img at bounding box center [20, 470] width 17 height 17
click at [11, 158] on div at bounding box center [20, 144] width 29 height 32
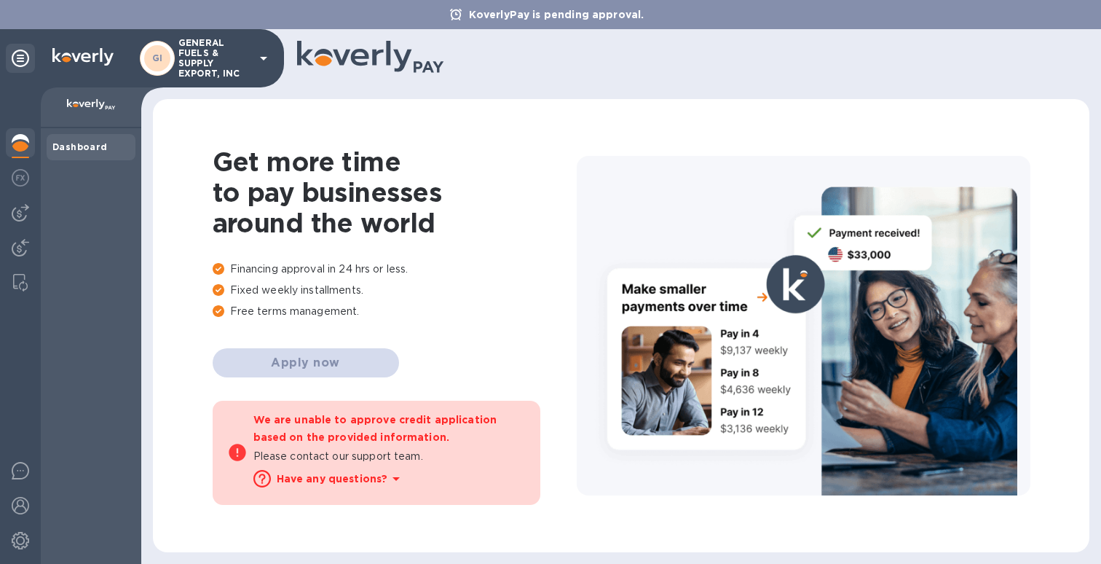
click at [14, 150] on img at bounding box center [20, 142] width 17 height 17
click at [18, 63] on icon at bounding box center [20, 58] width 17 height 17
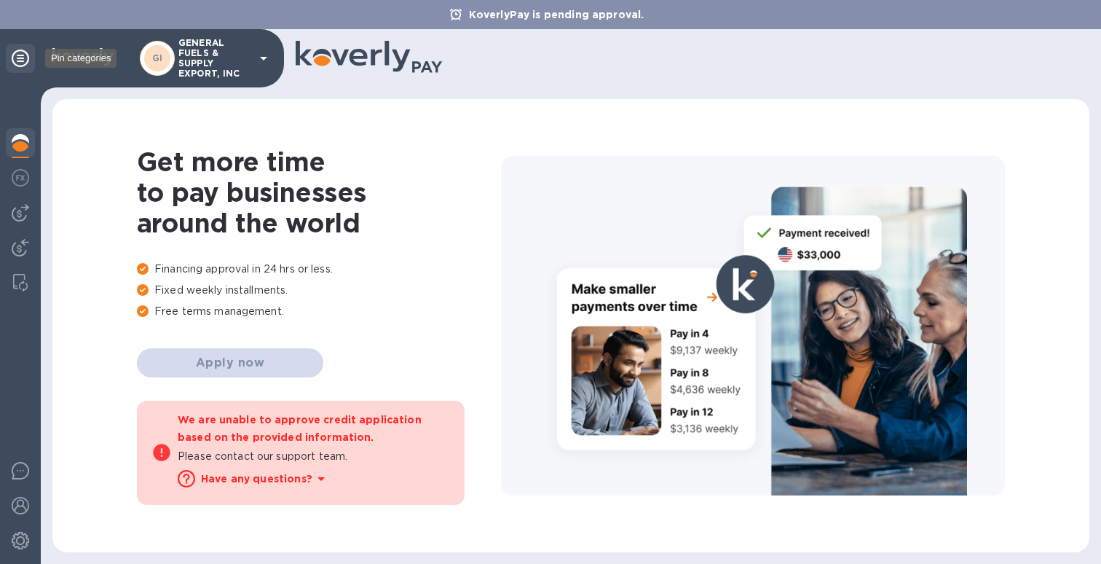
click at [18, 63] on icon at bounding box center [20, 58] width 17 height 17
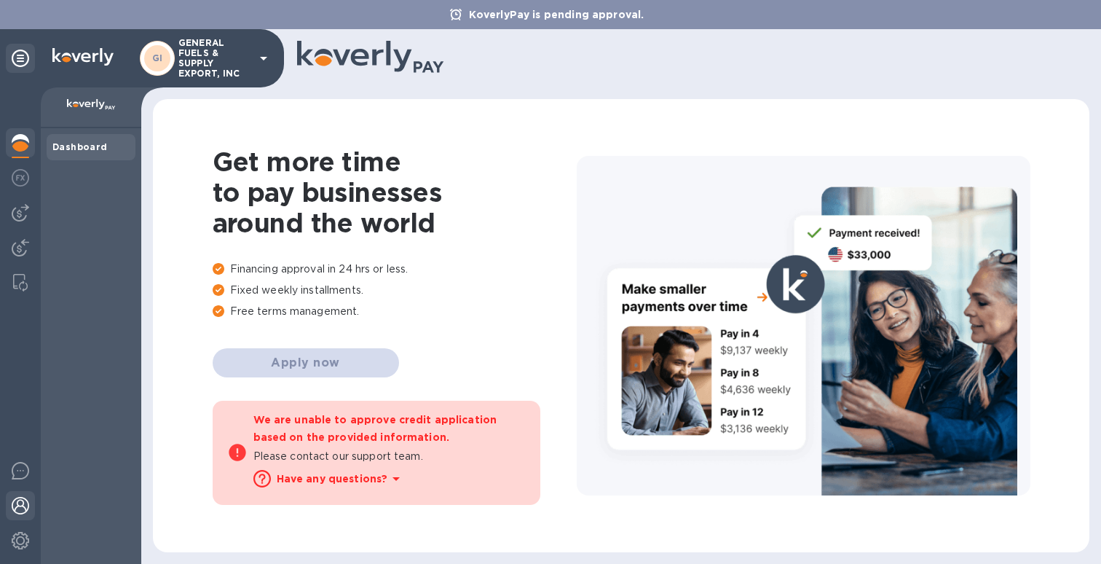
click at [20, 495] on div at bounding box center [20, 507] width 29 height 32
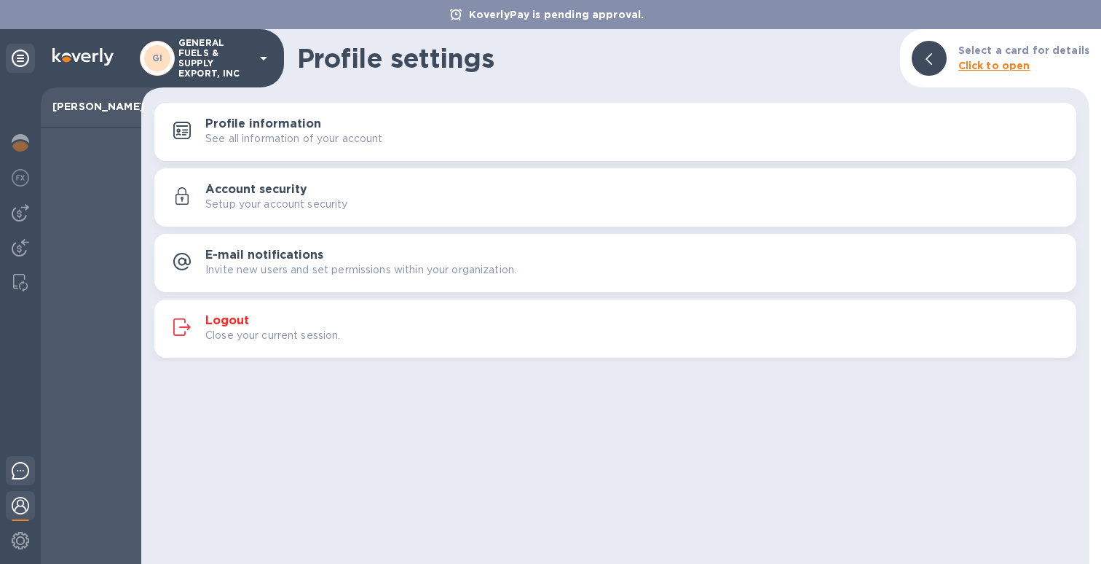
click at [20, 464] on img at bounding box center [20, 470] width 17 height 17
